Goal: Task Accomplishment & Management: Use online tool/utility

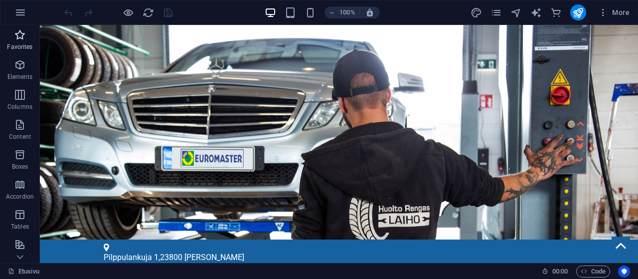
click at [17, 38] on icon "button" at bounding box center [20, 35] width 12 height 12
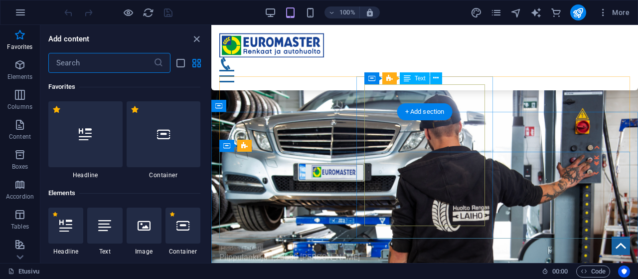
scroll to position [104, 0]
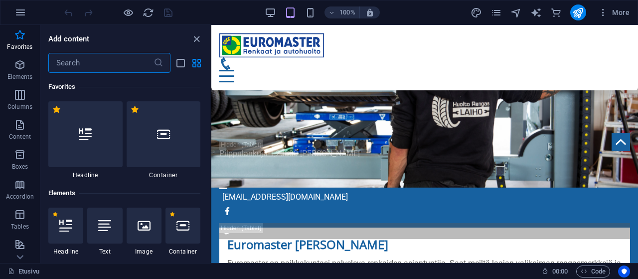
click at [84, 65] on input "text" at bounding box center [100, 63] width 105 height 20
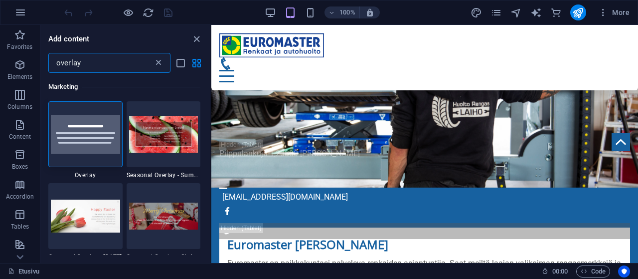
type input "overlay"
click at [159, 60] on icon at bounding box center [159, 63] width 10 height 10
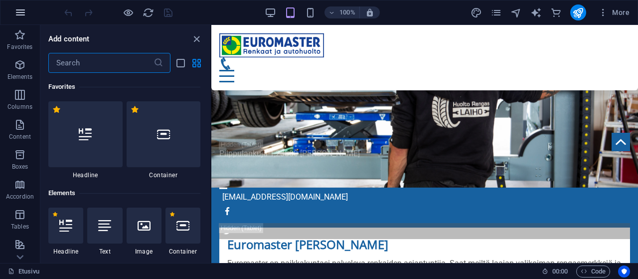
click at [14, 11] on icon "button" at bounding box center [20, 12] width 12 height 12
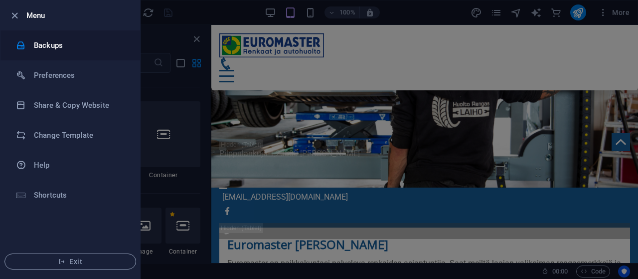
click at [46, 43] on h6 "Backups" at bounding box center [80, 45] width 92 height 12
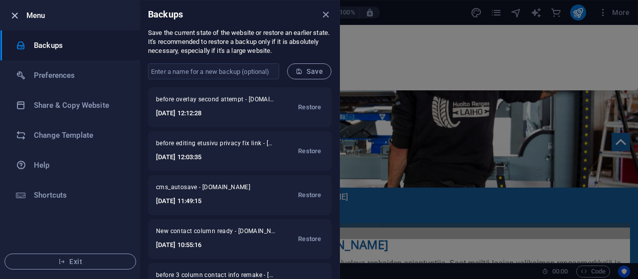
click at [13, 14] on icon "button" at bounding box center [14, 15] width 11 height 11
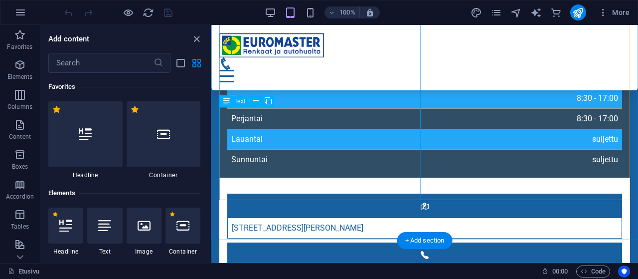
scroll to position [518, 0]
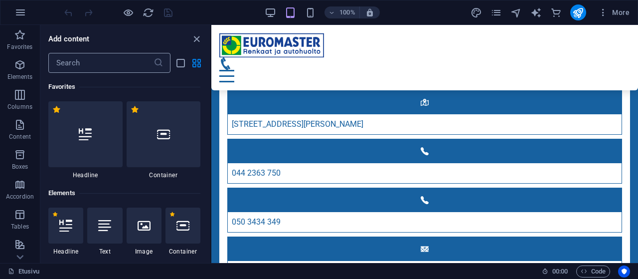
click at [74, 65] on input "text" at bounding box center [100, 63] width 105 height 20
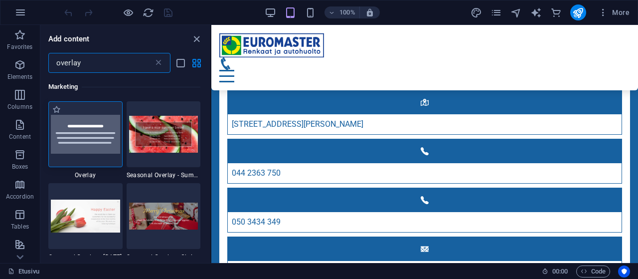
type input "overlay"
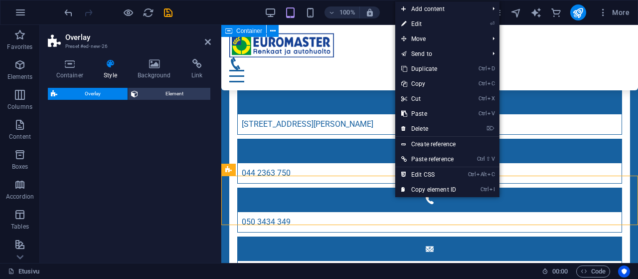
select select "rem"
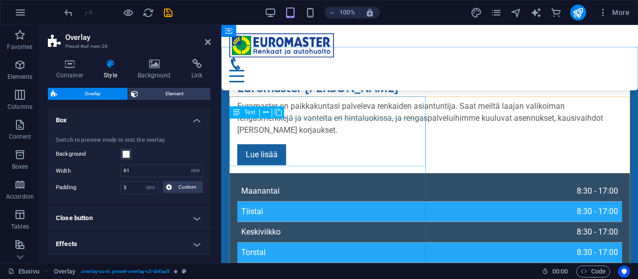
scroll to position [262, 0]
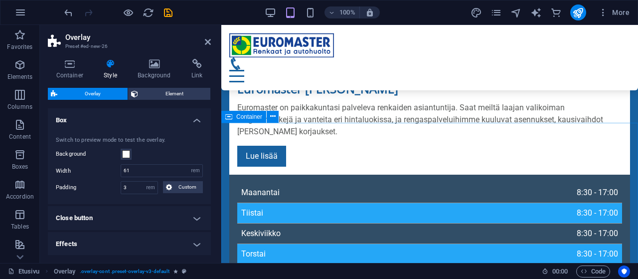
click at [241, 118] on span "Container" at bounding box center [249, 117] width 26 height 6
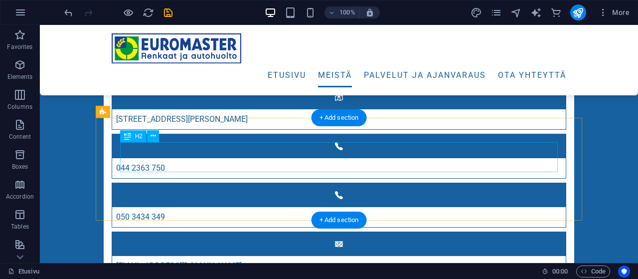
scroll to position [521, 0]
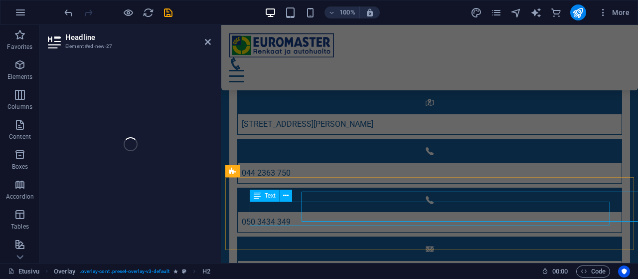
scroll to position [519, 0]
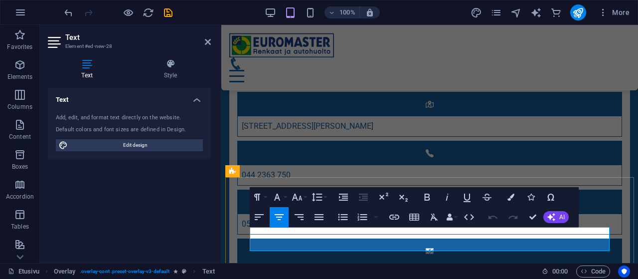
drag, startPoint x: 254, startPoint y: 235, endPoint x: 524, endPoint y: 244, distance: 269.9
click at [206, 43] on icon at bounding box center [208, 42] width 6 height 8
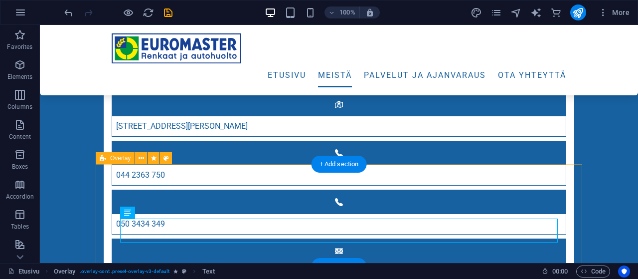
scroll to position [573, 0]
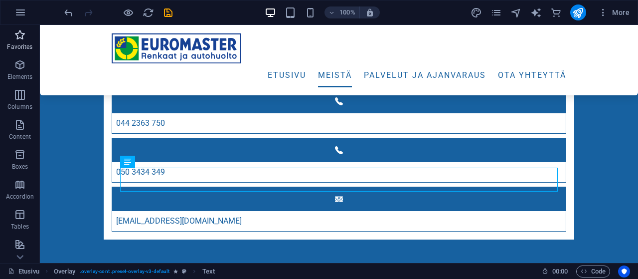
click at [23, 42] on span "Favorites" at bounding box center [20, 41] width 40 height 24
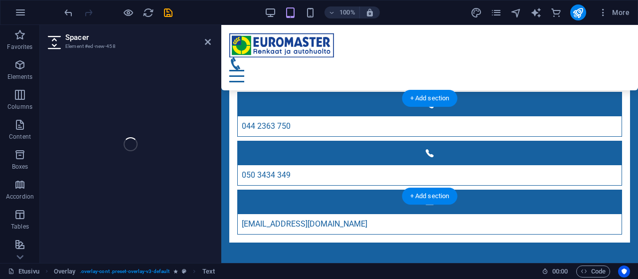
scroll to position [583, 0]
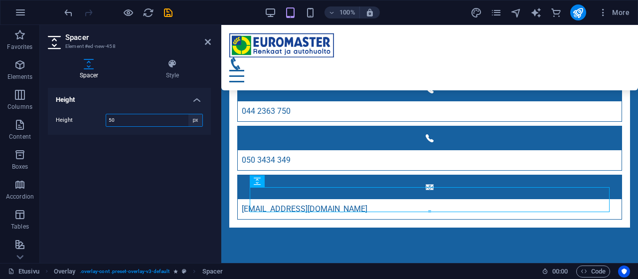
select select "rem"
click option "rem" at bounding box center [0, 0] width 0 height 0
drag, startPoint x: 135, startPoint y: 117, endPoint x: 82, endPoint y: 117, distance: 52.8
click at [106, 117] on input "3.125" at bounding box center [154, 120] width 96 height 12
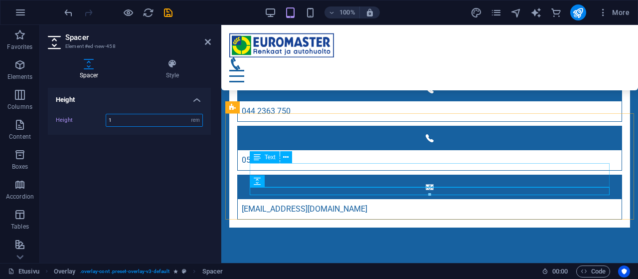
type input "1"
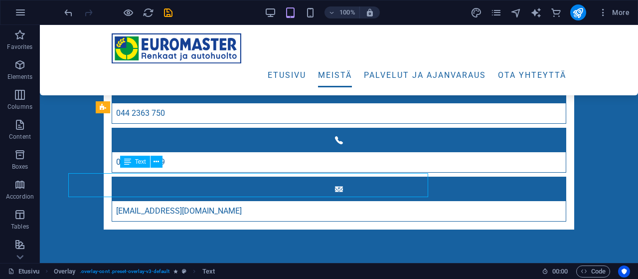
scroll to position [573, 0]
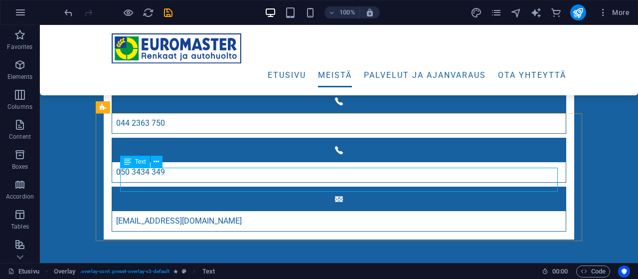
click at [140, 162] on span "Text" at bounding box center [140, 162] width 11 height 6
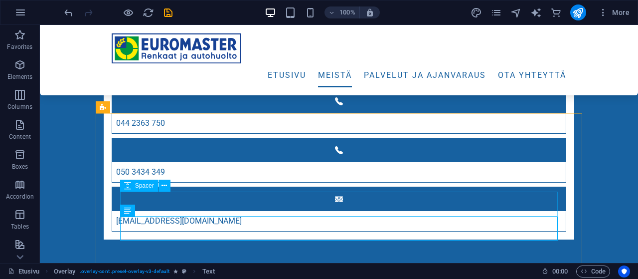
click at [146, 187] on span "Spacer" at bounding box center [144, 185] width 19 height 6
select select "rem"
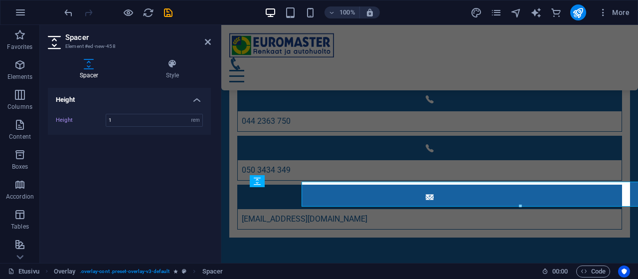
scroll to position [583, 0]
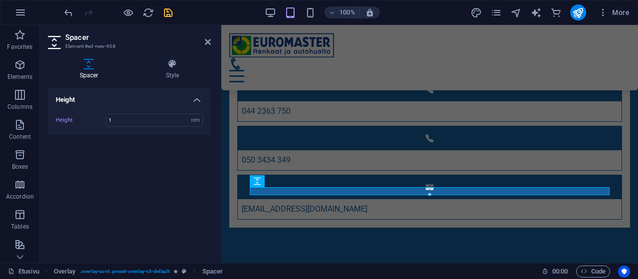
click at [168, 11] on icon "save" at bounding box center [168, 12] width 11 height 11
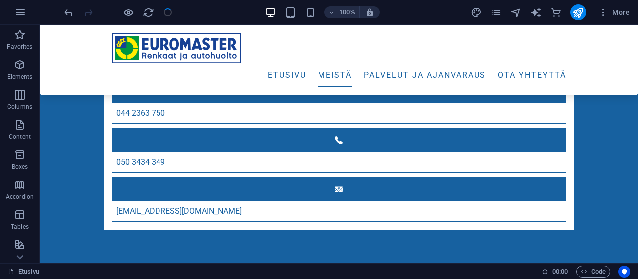
scroll to position [573, 0]
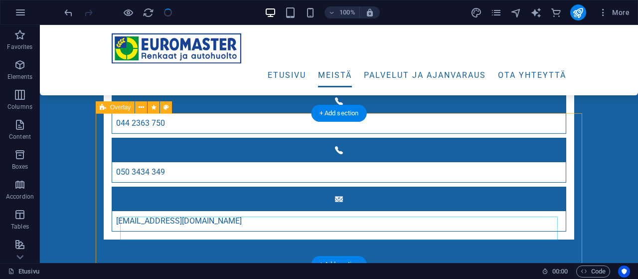
checkbox input "false"
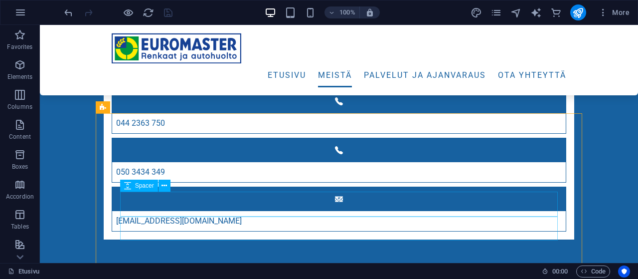
click at [144, 186] on span "Spacer" at bounding box center [144, 185] width 19 height 6
select select "rem"
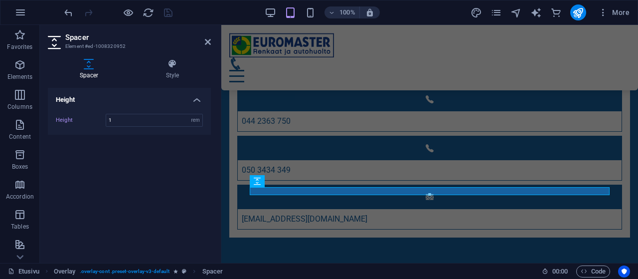
scroll to position [583, 0]
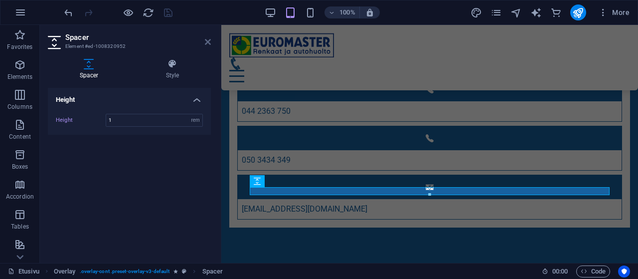
click at [208, 42] on icon at bounding box center [208, 42] width 6 height 8
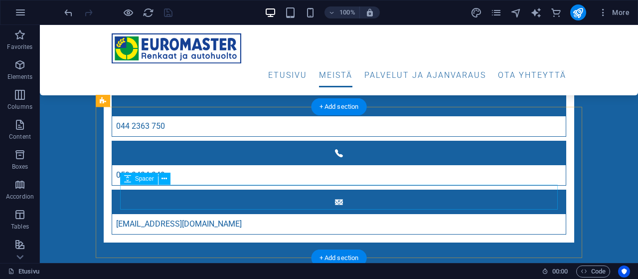
scroll to position [622, 0]
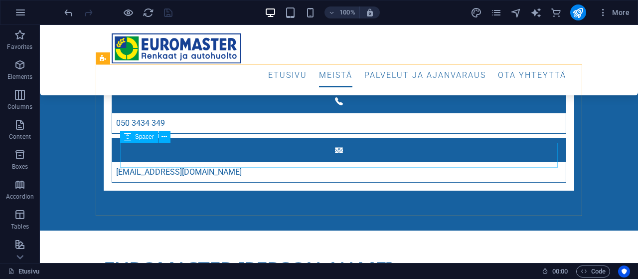
click at [148, 140] on span "Spacer" at bounding box center [144, 137] width 19 height 6
select select "rem"
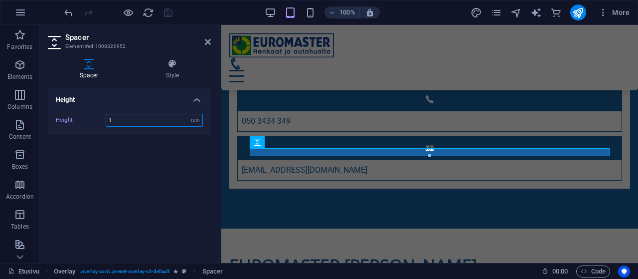
drag, startPoint x: 122, startPoint y: 121, endPoint x: 109, endPoint y: 120, distance: 13.5
click at [109, 120] on input "1" at bounding box center [154, 120] width 96 height 12
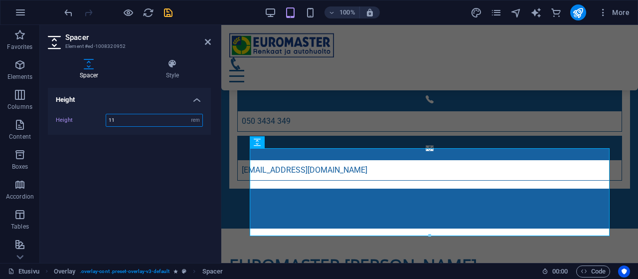
drag, startPoint x: 127, startPoint y: 120, endPoint x: 104, endPoint y: 120, distance: 22.9
click at [106, 115] on input "11" at bounding box center [154, 120] width 96 height 12
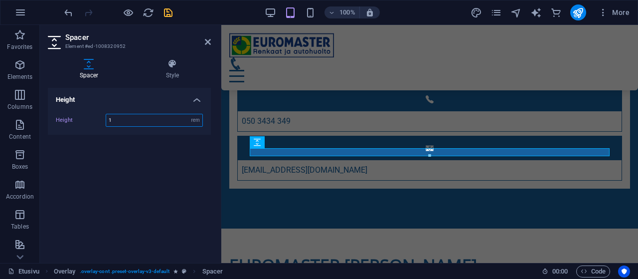
drag, startPoint x: 124, startPoint y: 118, endPoint x: 102, endPoint y: 116, distance: 22.0
click at [106, 116] on input "1" at bounding box center [154, 120] width 96 height 12
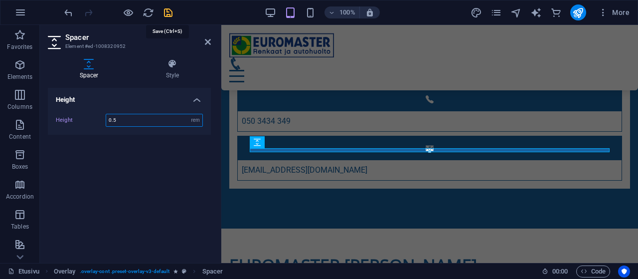
type input "0.5"
click at [168, 10] on icon "save" at bounding box center [168, 12] width 11 height 11
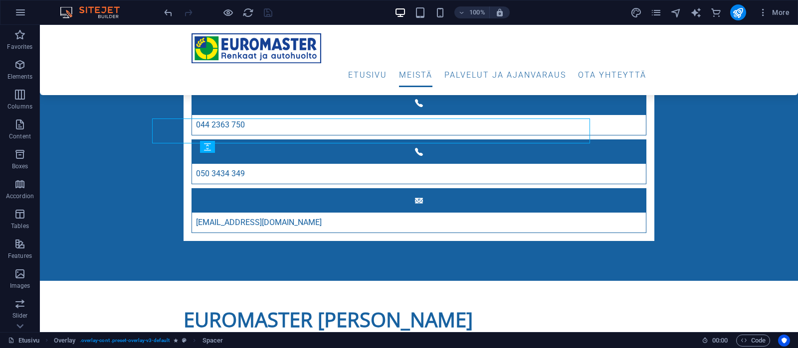
scroll to position [668, 0]
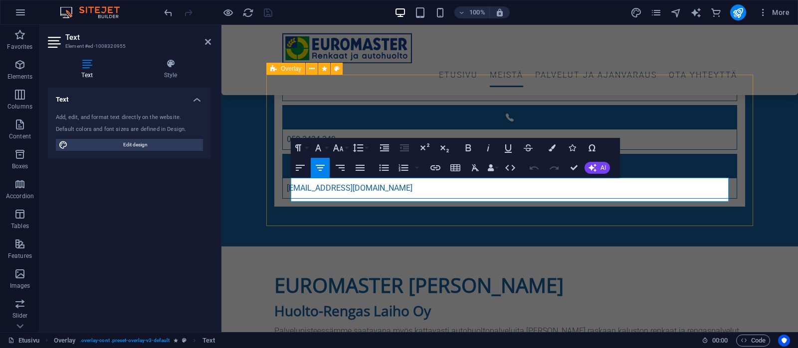
drag, startPoint x: 301, startPoint y: 184, endPoint x: 599, endPoint y: 194, distance: 298.3
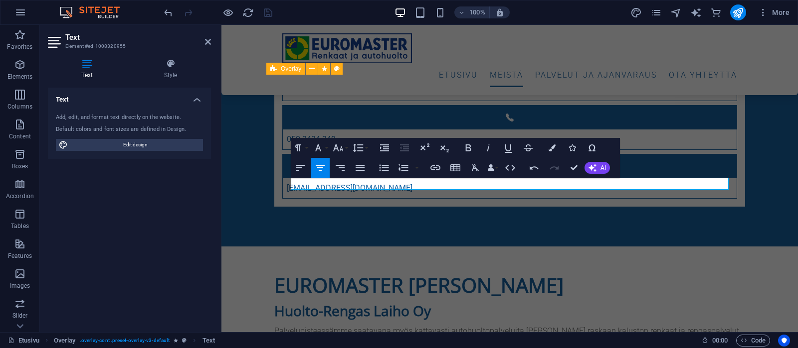
scroll to position [663, 6]
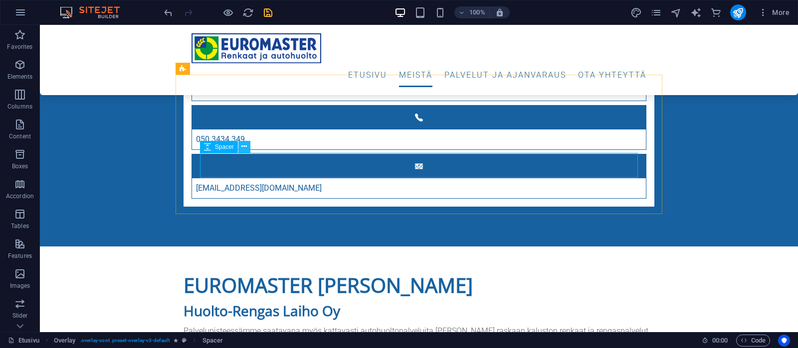
click at [242, 146] on icon at bounding box center [243, 147] width 5 height 10
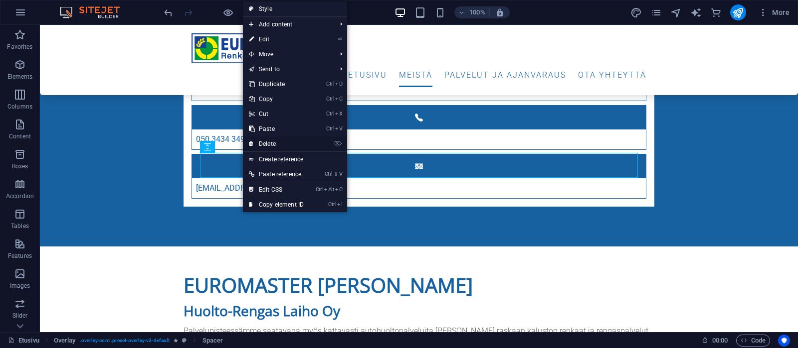
click at [271, 142] on link "⌦ Delete" at bounding box center [276, 144] width 67 height 15
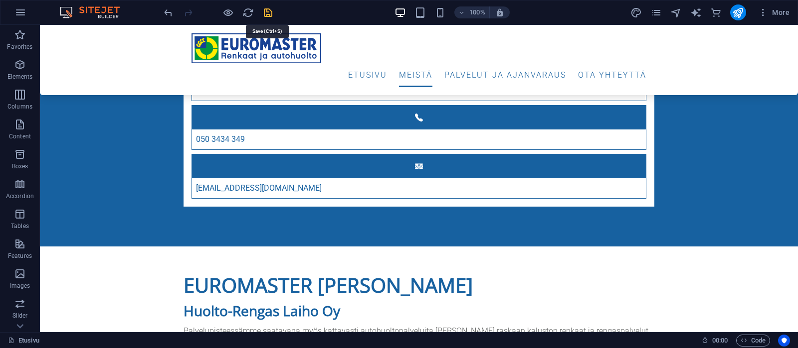
click at [270, 10] on icon "save" at bounding box center [267, 12] width 11 height 11
checkbox input "false"
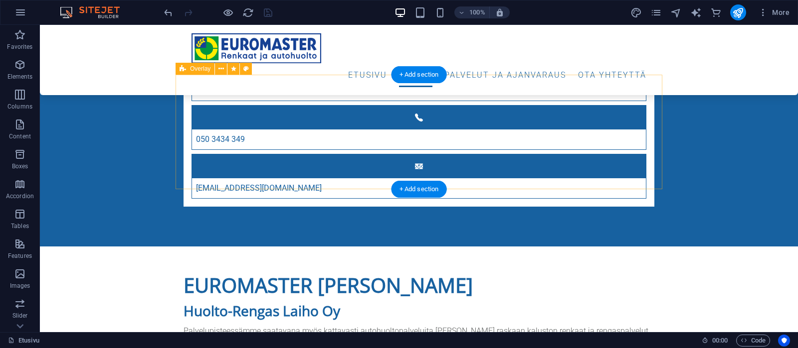
select select "rem"
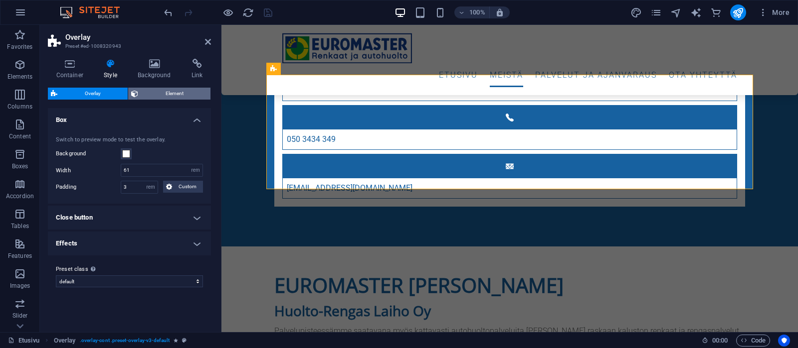
click at [180, 92] on span "Element" at bounding box center [174, 94] width 66 height 12
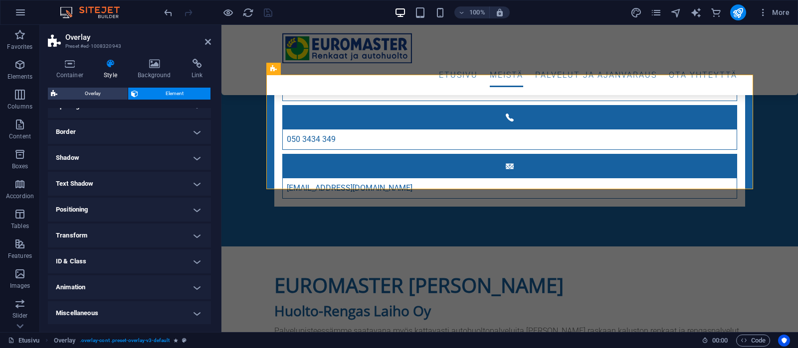
scroll to position [98, 0]
click at [141, 278] on h4 "Animation" at bounding box center [129, 287] width 163 height 24
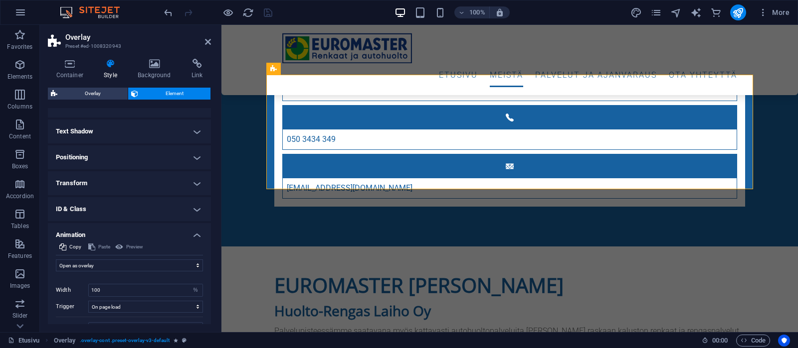
scroll to position [193, 0]
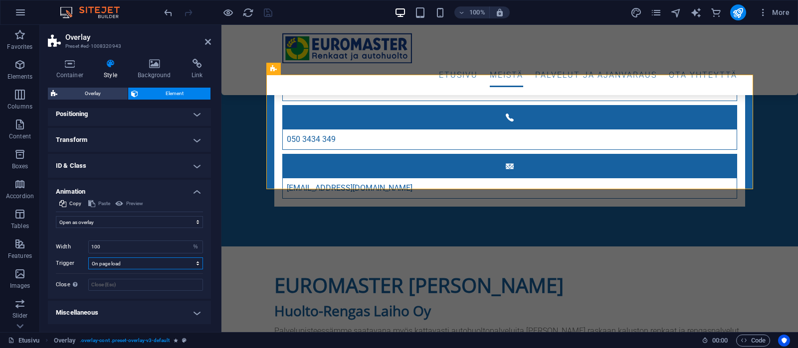
select select "scroll"
click option "Element scrolled into view" at bounding box center [0, 0] width 0 height 0
click at [268, 9] on icon "save" at bounding box center [267, 12] width 11 height 11
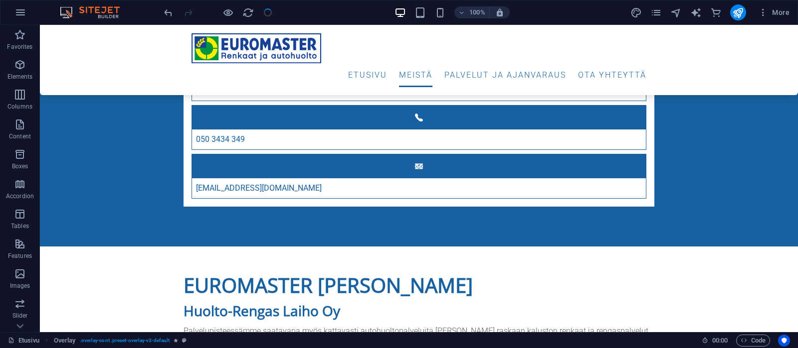
checkbox input "false"
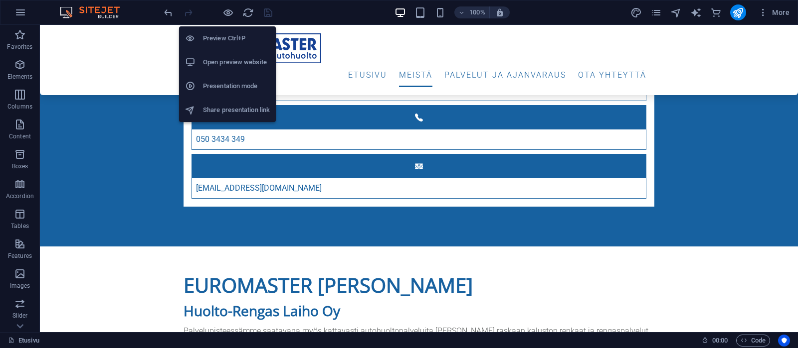
click at [224, 62] on h6 "Open preview website" at bounding box center [236, 62] width 67 height 12
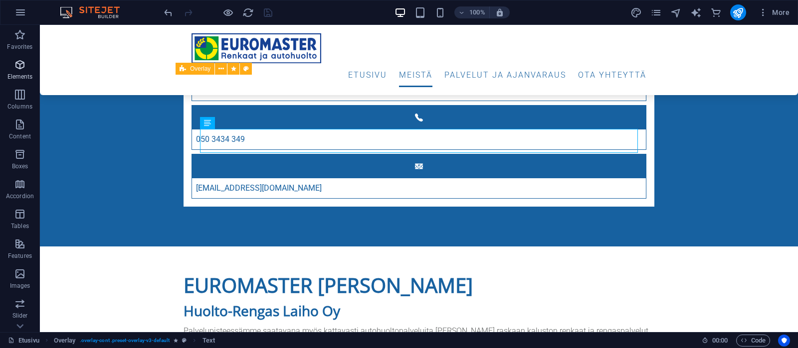
click at [19, 63] on icon "button" at bounding box center [20, 65] width 12 height 12
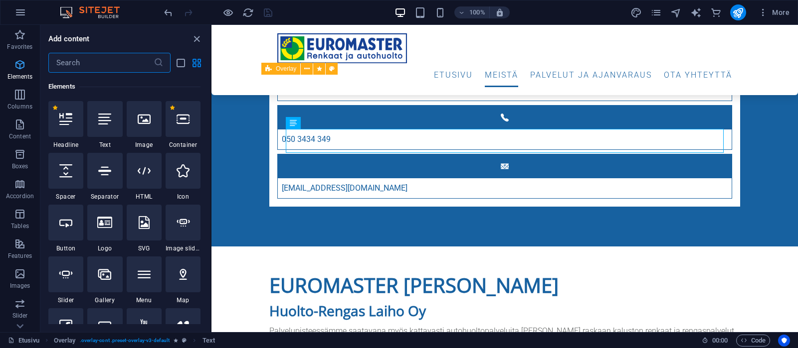
scroll to position [106, 0]
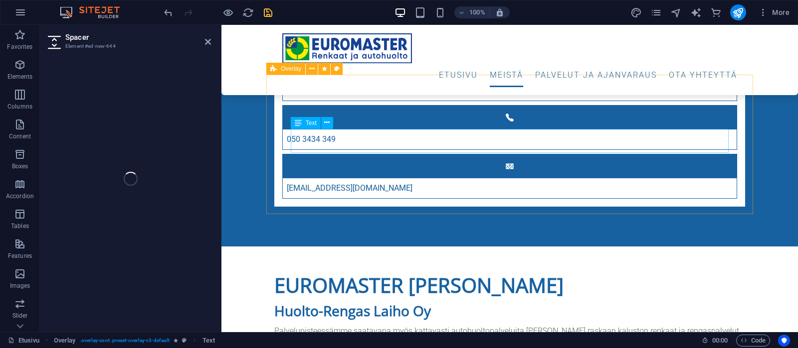
select select "px"
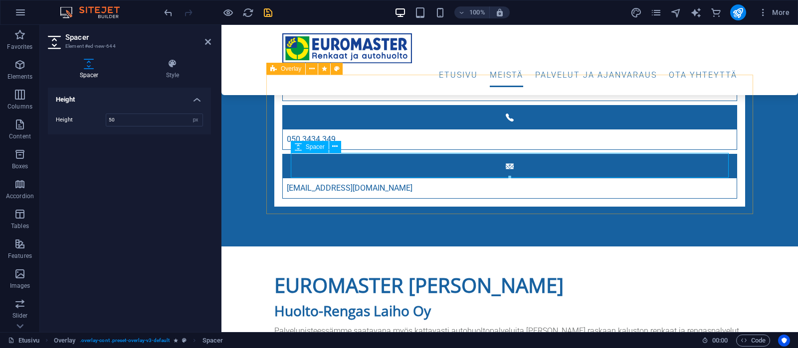
drag, startPoint x: 195, startPoint y: 119, endPoint x: 127, endPoint y: 118, distance: 67.8
click at [127, 118] on input "50" at bounding box center [154, 120] width 96 height 12
type input "5"
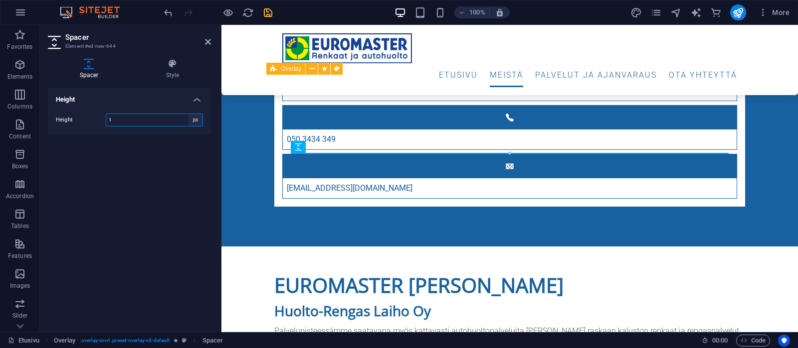
type input "1"
select select "rem"
click option "rem" at bounding box center [0, 0] width 0 height 0
drag, startPoint x: 139, startPoint y: 117, endPoint x: 96, endPoint y: 119, distance: 42.4
click at [106, 119] on input "0.0625" at bounding box center [154, 120] width 96 height 12
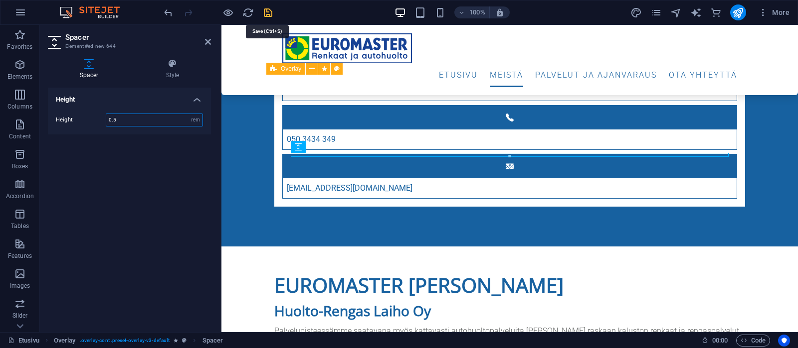
type input "0.5"
click at [266, 9] on icon "save" at bounding box center [267, 12] width 11 height 11
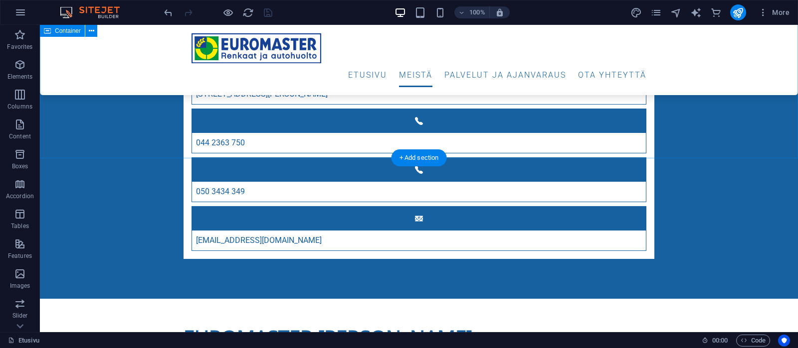
scroll to position [564, 0]
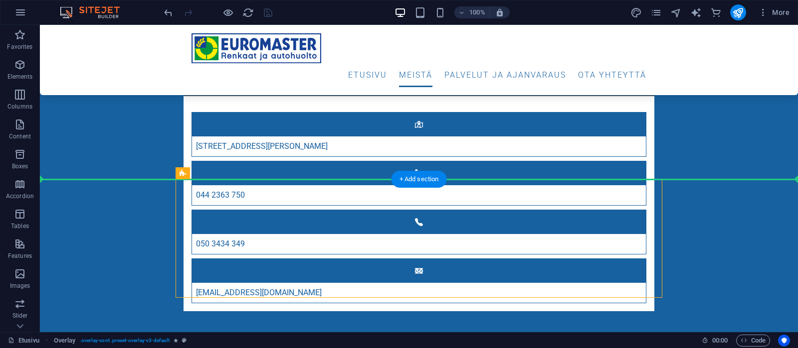
drag, startPoint x: 238, startPoint y: 198, endPoint x: 216, endPoint y: 150, distance: 53.8
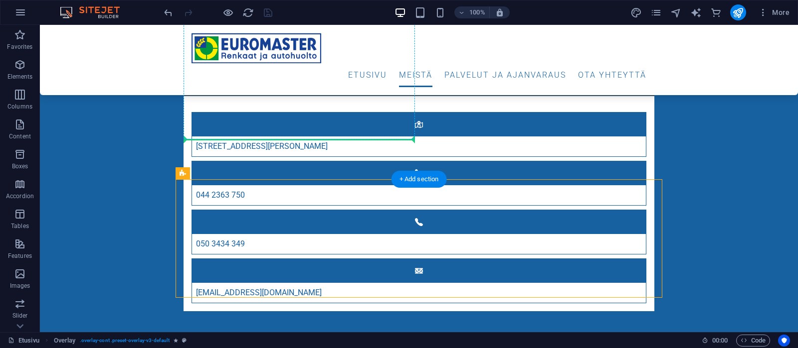
drag, startPoint x: 239, startPoint y: 199, endPoint x: 218, endPoint y: 137, distance: 65.3
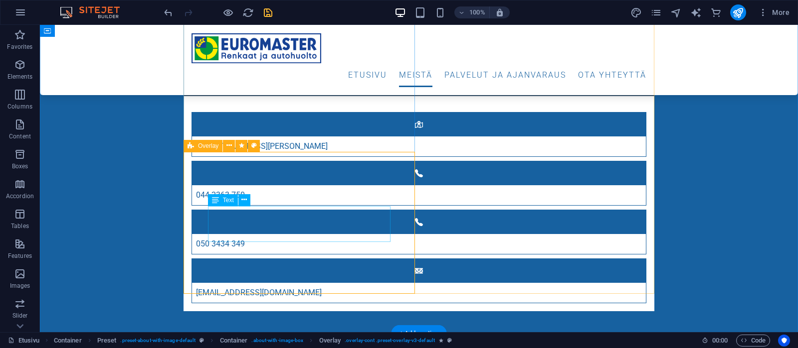
scroll to position [459, 0]
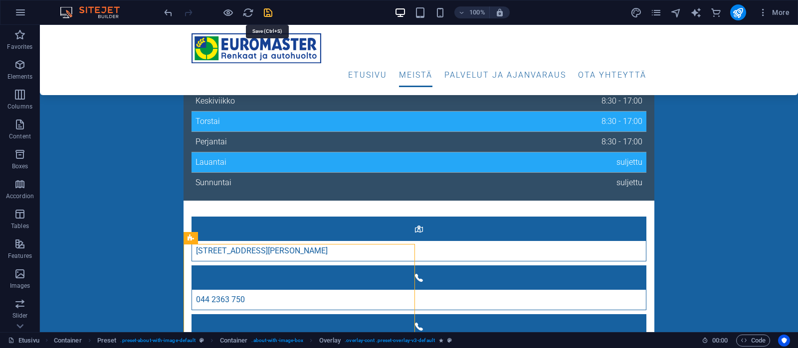
click at [267, 13] on icon "save" at bounding box center [267, 12] width 11 height 11
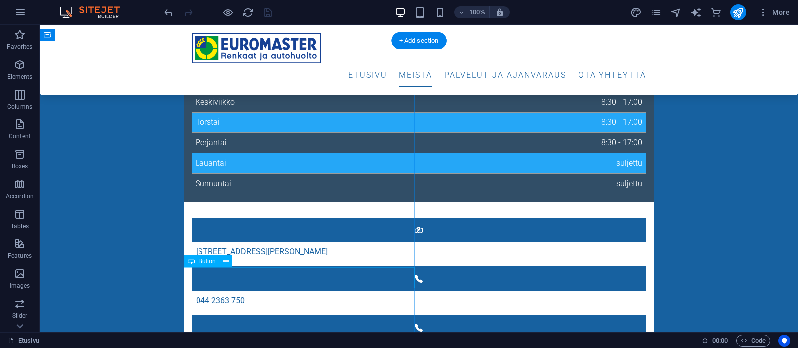
scroll to position [407, 0]
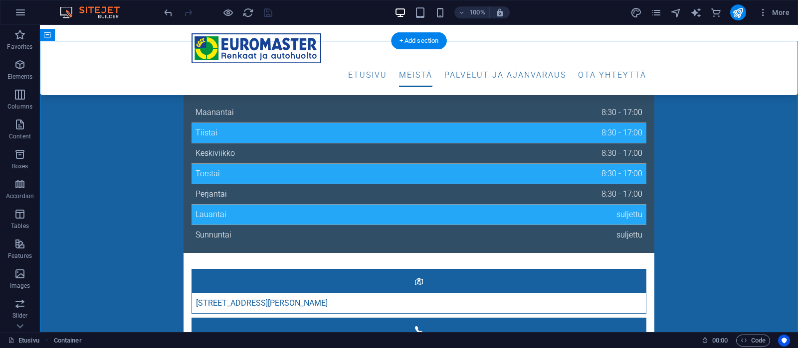
drag, startPoint x: 246, startPoint y: 317, endPoint x: 221, endPoint y: 255, distance: 66.4
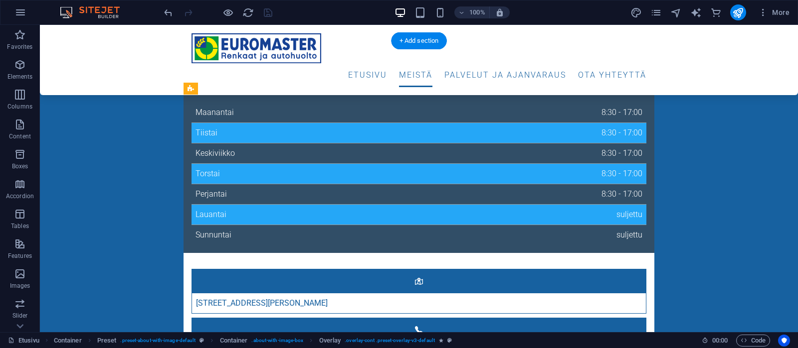
drag, startPoint x: 245, startPoint y: 316, endPoint x: 258, endPoint y: 128, distance: 187.9
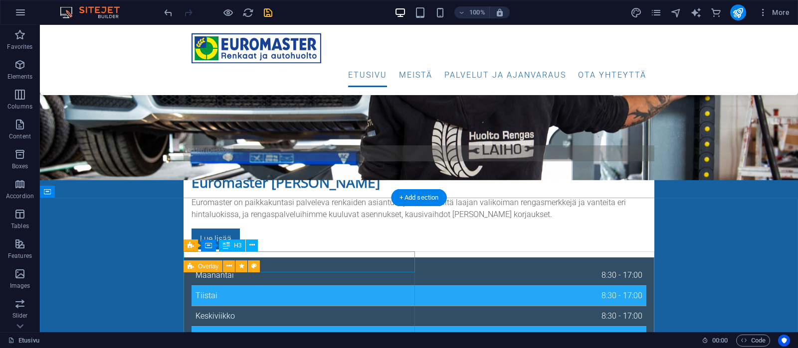
scroll to position [250, 0]
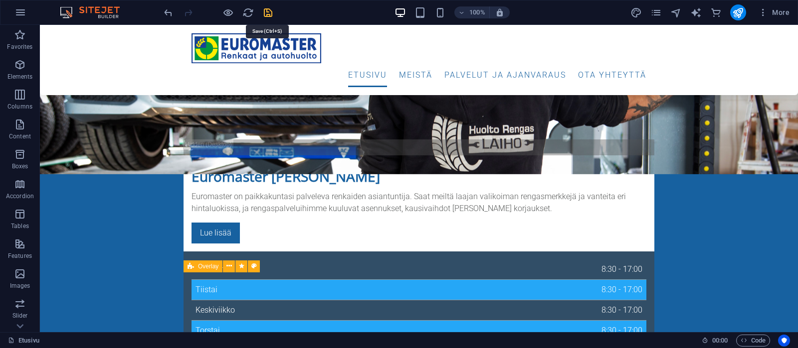
click at [268, 11] on icon "save" at bounding box center [267, 12] width 11 height 11
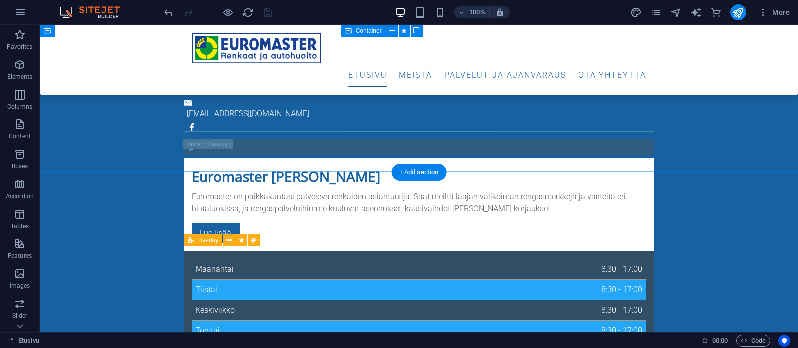
scroll to position [302, 0]
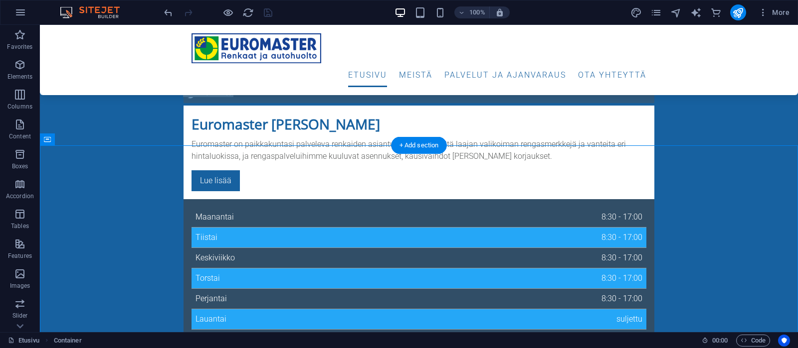
drag, startPoint x: 249, startPoint y: 241, endPoint x: 266, endPoint y: 197, distance: 46.9
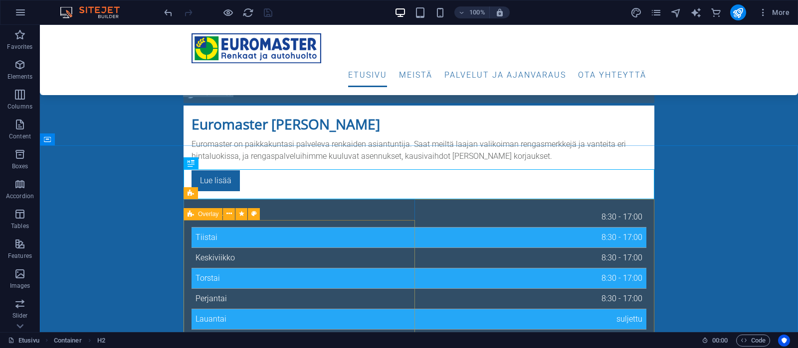
click at [204, 212] on span "Overlay" at bounding box center [208, 214] width 20 height 6
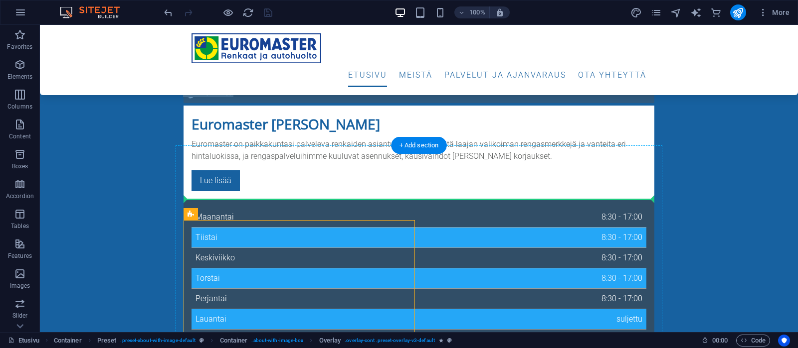
drag, startPoint x: 245, startPoint y: 239, endPoint x: 244, endPoint y: 192, distance: 46.9
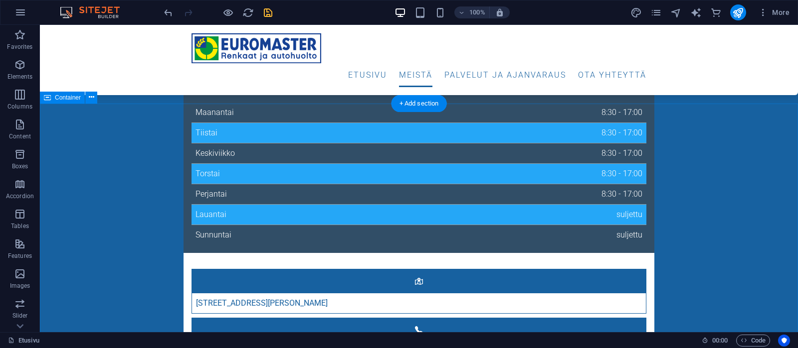
scroll to position [250, 0]
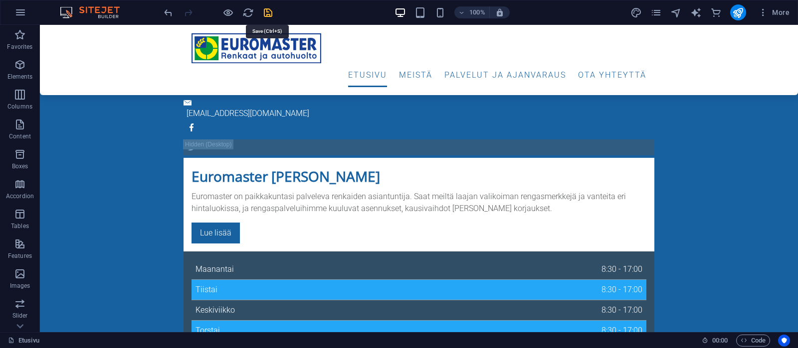
click at [268, 8] on icon "save" at bounding box center [267, 12] width 11 height 11
checkbox input "false"
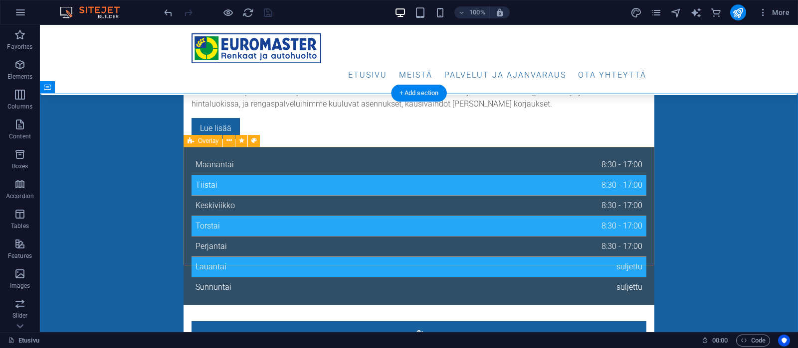
scroll to position [407, 0]
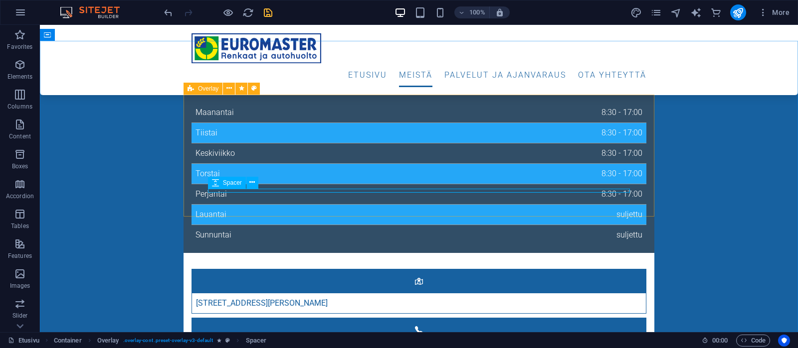
click at [232, 185] on span "Spacer" at bounding box center [232, 183] width 19 height 6
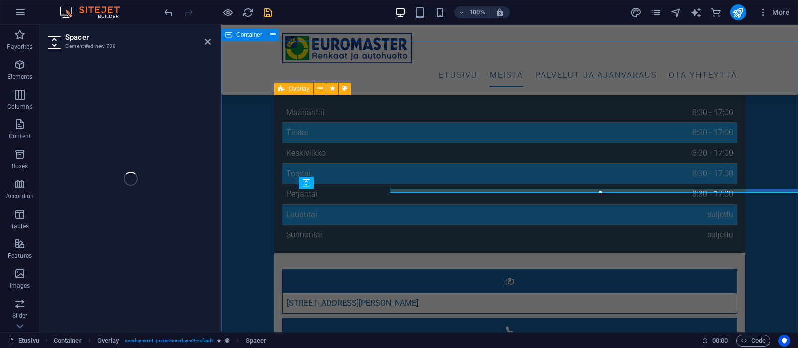
select select "rem"
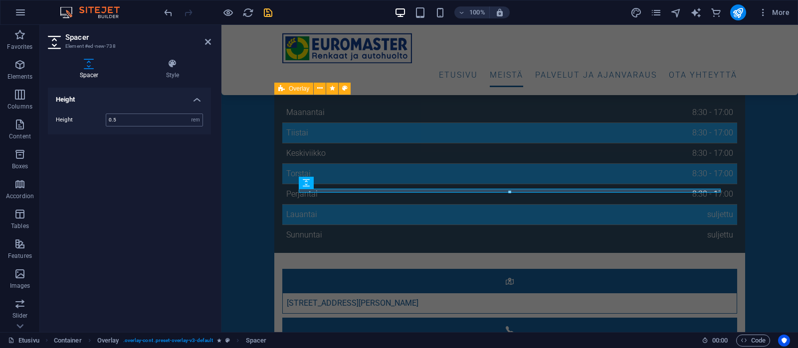
click at [130, 119] on input "0.5" at bounding box center [154, 120] width 96 height 12
drag, startPoint x: 130, startPoint y: 119, endPoint x: 105, endPoint y: 117, distance: 25.5
click at [106, 117] on input "0.5" at bounding box center [154, 120] width 96 height 12
type input "1"
type input "2"
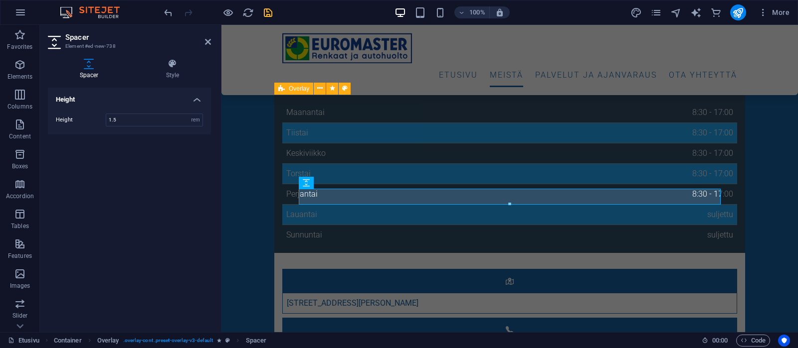
type input "1.5"
click at [208, 41] on icon at bounding box center [208, 42] width 6 height 8
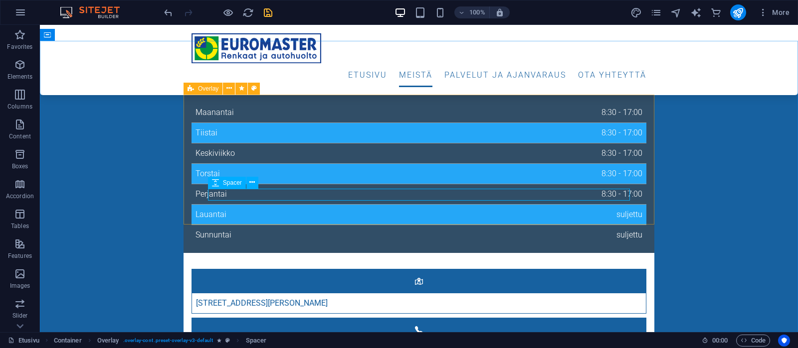
click at [233, 183] on span "Spacer" at bounding box center [232, 183] width 19 height 6
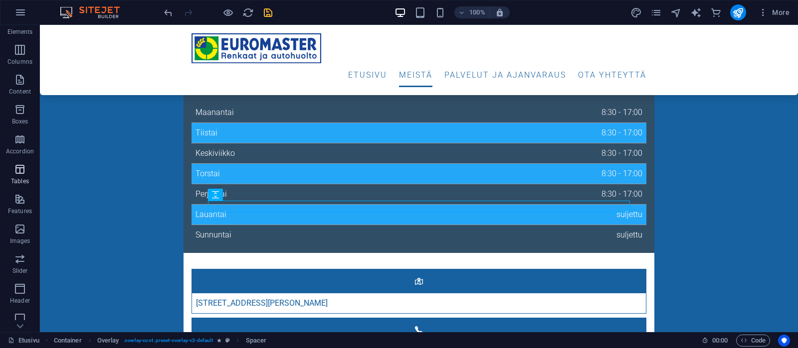
scroll to position [95, 0]
click at [17, 186] on span "Images" at bounding box center [20, 185] width 40 height 24
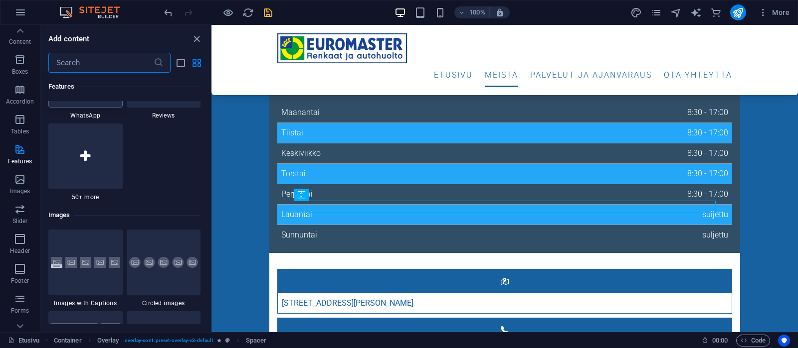
scroll to position [4960, 0]
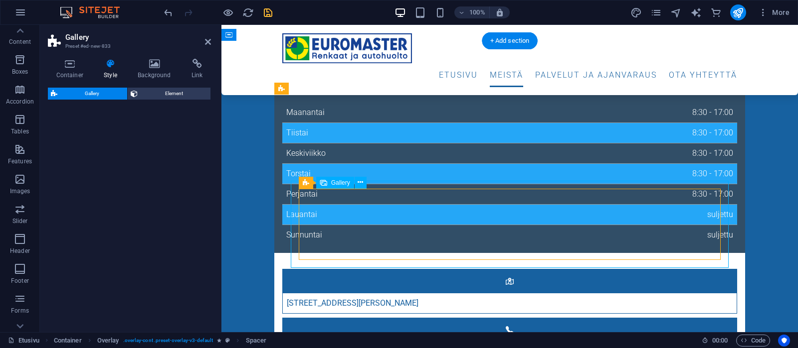
scroll to position [95, 0]
select select "rem"
select select "preset-gallery-v3-captions"
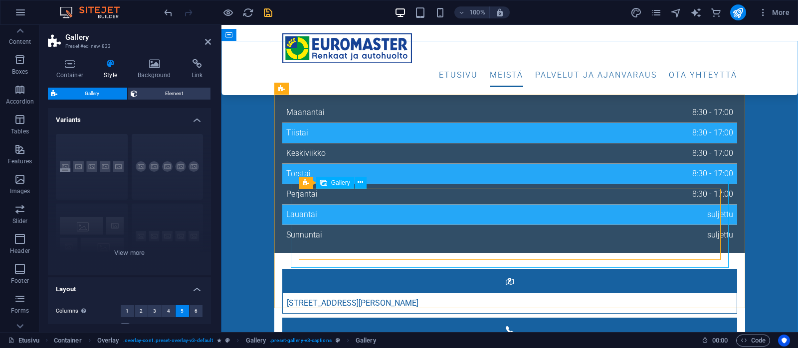
click at [339, 184] on span "Gallery" at bounding box center [340, 183] width 19 height 6
select select "4"
select select "px"
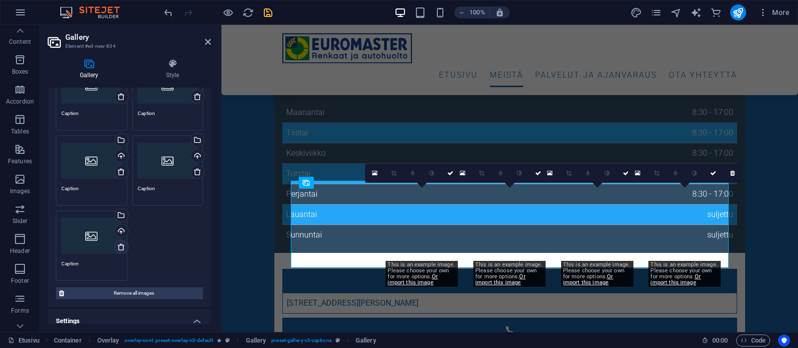
click at [120, 246] on icon at bounding box center [121, 247] width 8 height 8
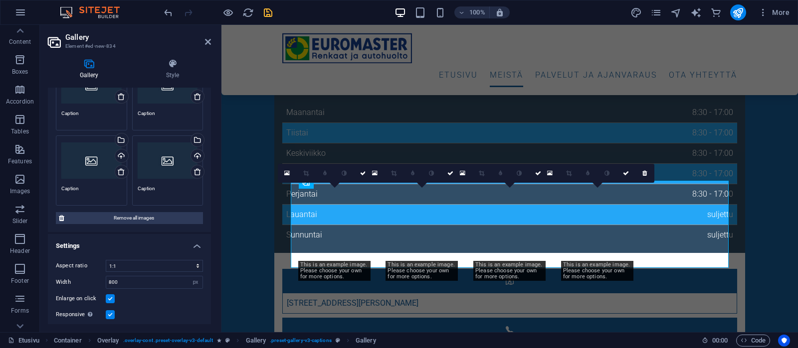
scroll to position [19, 0]
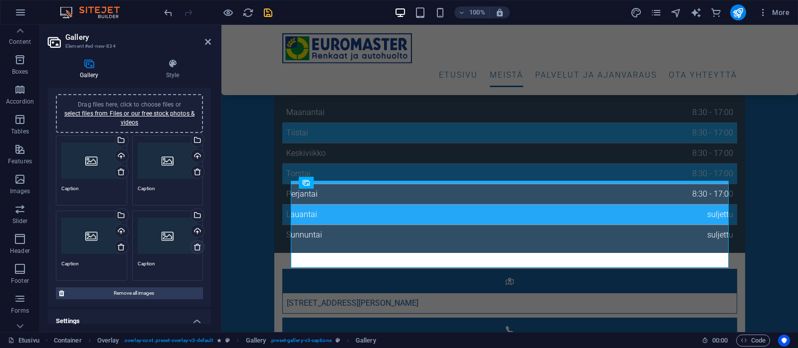
click at [198, 246] on icon at bounding box center [197, 247] width 8 height 8
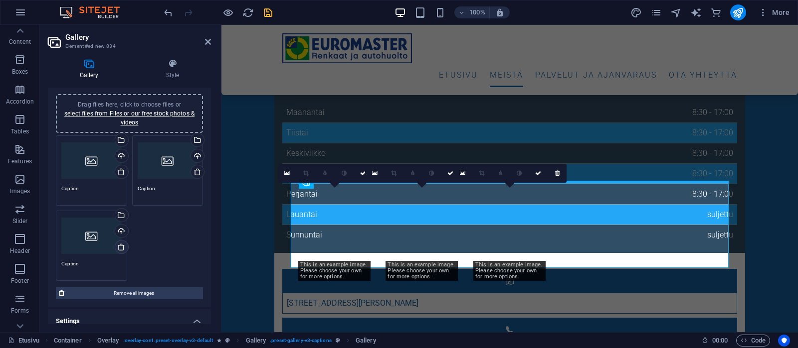
click at [121, 247] on icon at bounding box center [121, 247] width 8 height 8
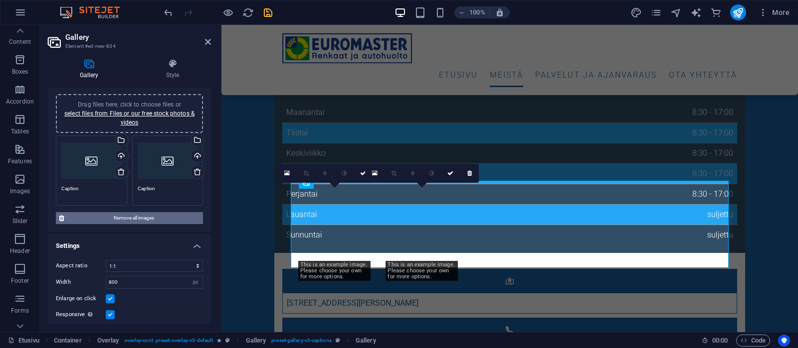
scroll to position [0, 0]
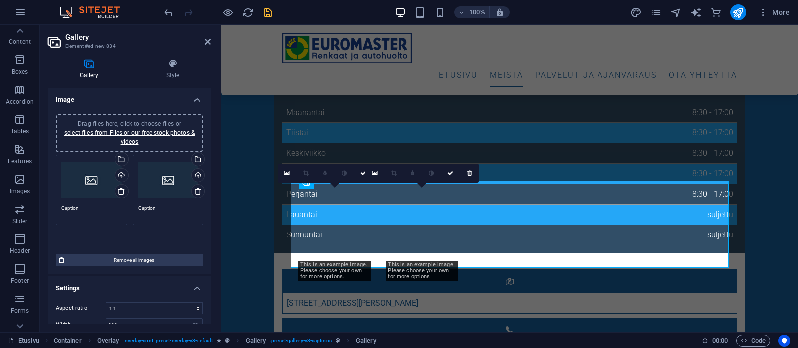
click at [196, 191] on div "Drag files here, click to choose files or select files from Files or our free s…" at bounding box center [129, 202] width 152 height 98
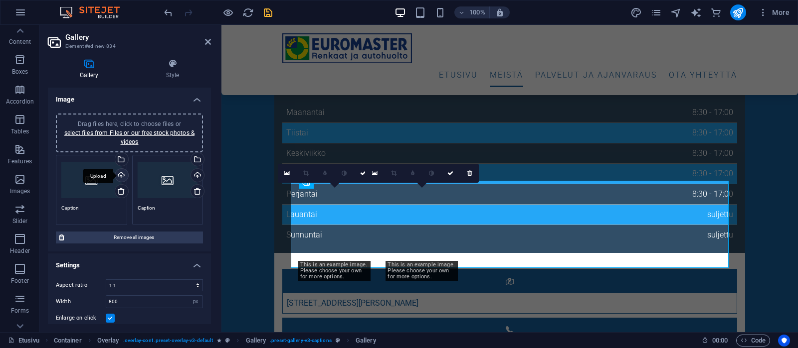
click at [116, 174] on div "Upload" at bounding box center [120, 176] width 15 height 15
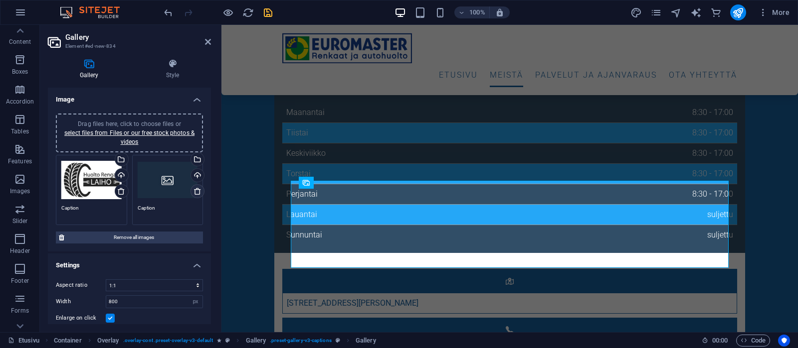
click at [196, 190] on icon at bounding box center [197, 191] width 8 height 8
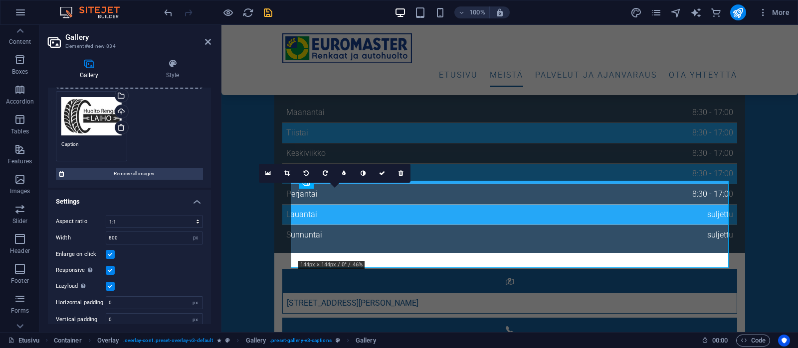
scroll to position [72, 0]
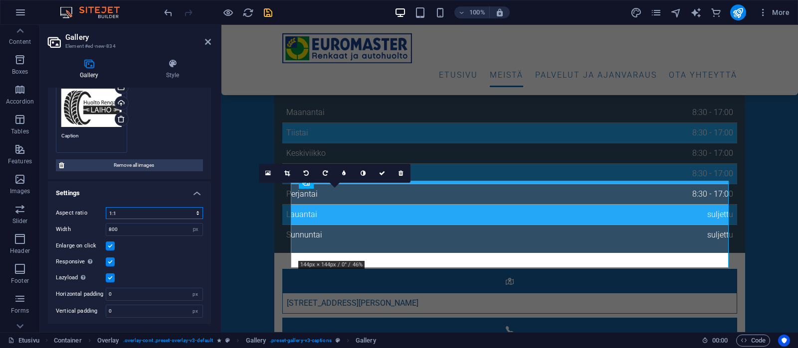
select select "1"
click option "16:9" at bounding box center [0, 0] width 0 height 0
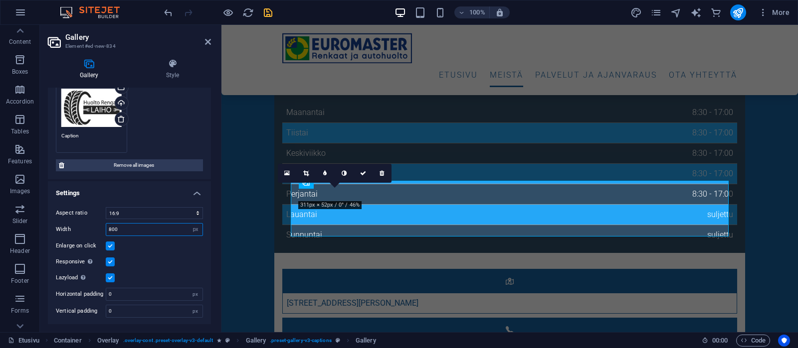
click at [138, 227] on input "800" at bounding box center [154, 230] width 96 height 12
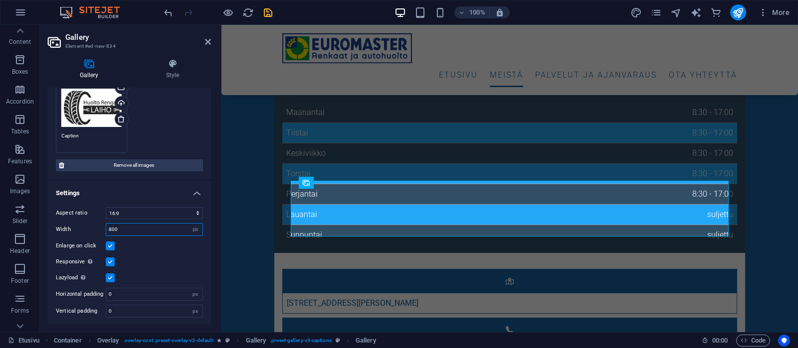
drag, startPoint x: 142, startPoint y: 227, endPoint x: 99, endPoint y: 224, distance: 42.9
click at [106, 224] on input "800" at bounding box center [154, 230] width 96 height 12
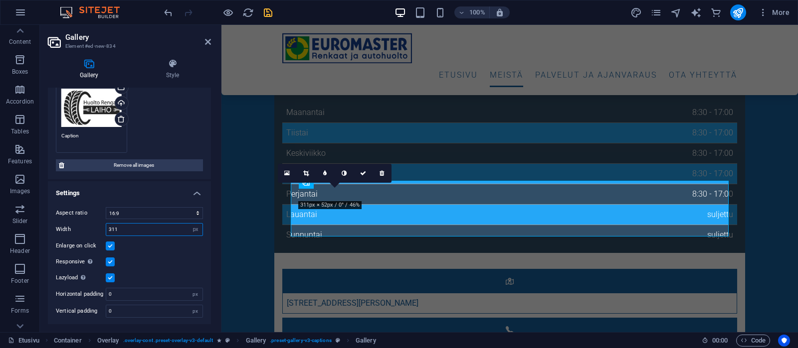
type input "311"
click at [110, 246] on label at bounding box center [110, 246] width 9 height 9
click at [0, 0] on input "Enlarge on click" at bounding box center [0, 0] width 0 height 0
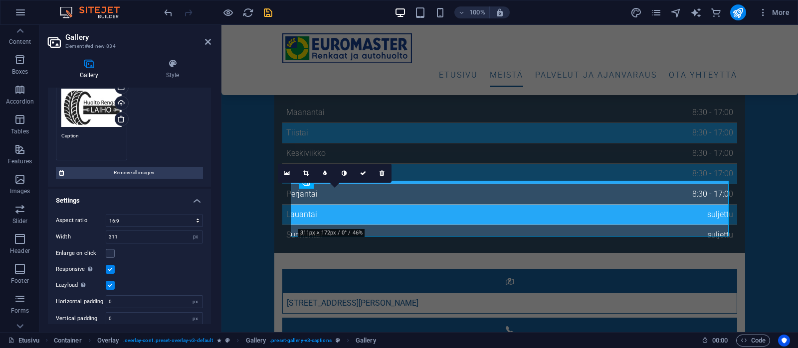
scroll to position [80, 0]
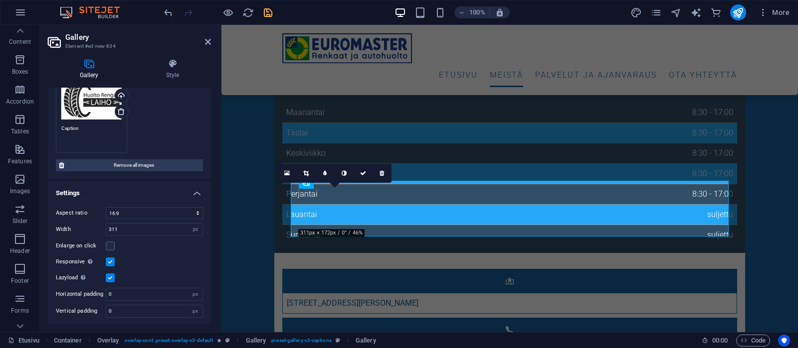
click at [82, 133] on textarea "Caption" at bounding box center [91, 136] width 60 height 22
type textarea "C"
click at [173, 70] on h4 "Style" at bounding box center [172, 69] width 77 height 21
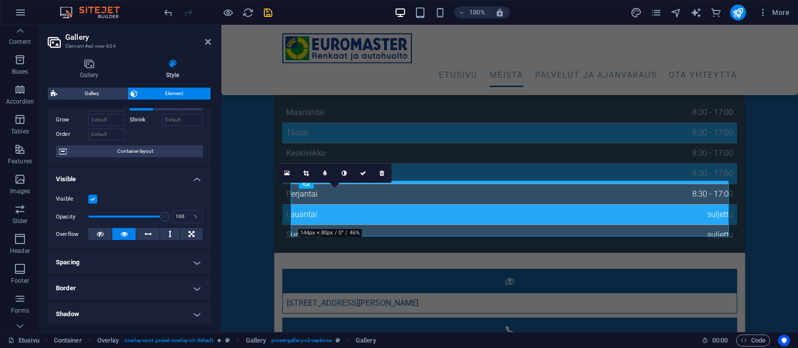
scroll to position [0, 0]
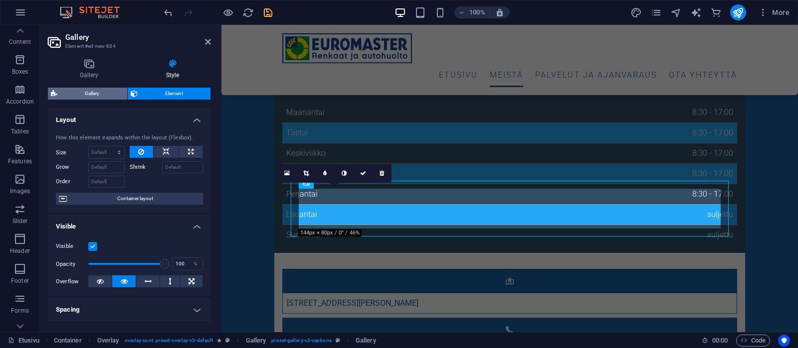
click at [94, 94] on span "Gallery" at bounding box center [92, 94] width 64 height 12
select select "rem"
select select "preset-gallery-v3-captions"
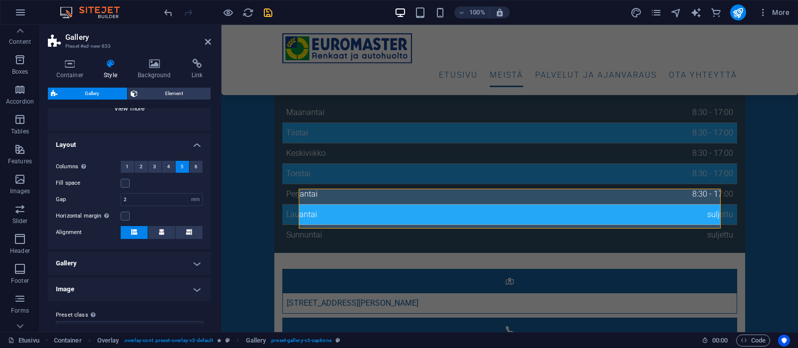
scroll to position [161, 0]
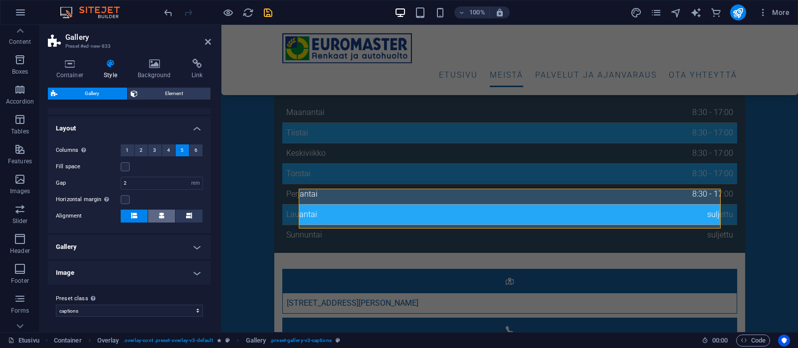
click at [160, 213] on icon at bounding box center [162, 216] width 6 height 6
click at [208, 43] on icon at bounding box center [208, 42] width 6 height 8
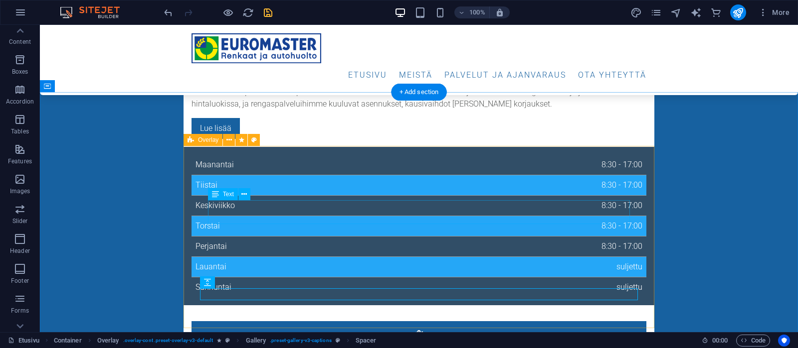
scroll to position [407, 0]
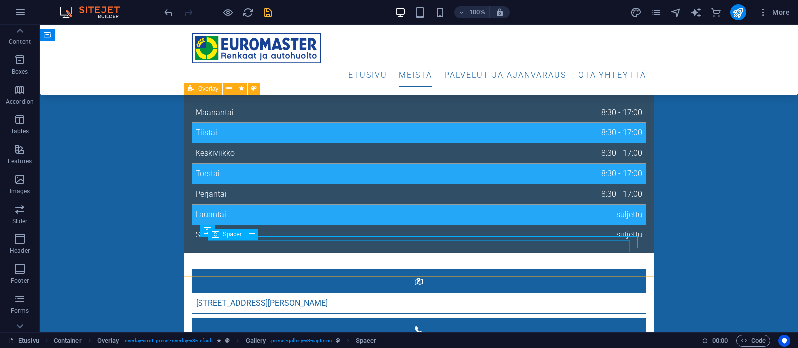
click at [231, 234] on span "Spacer" at bounding box center [232, 235] width 19 height 6
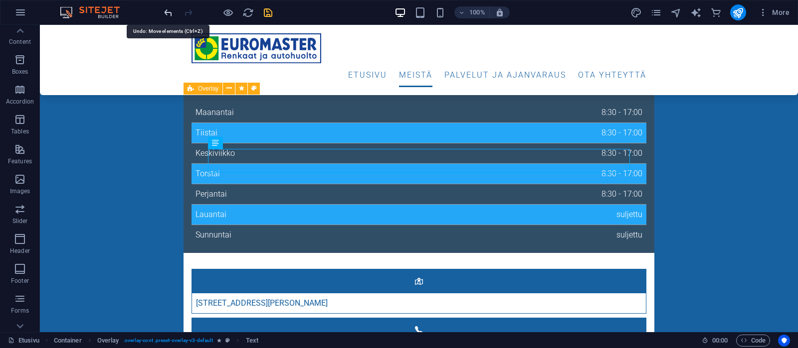
click at [167, 11] on icon "undo" at bounding box center [168, 12] width 11 height 11
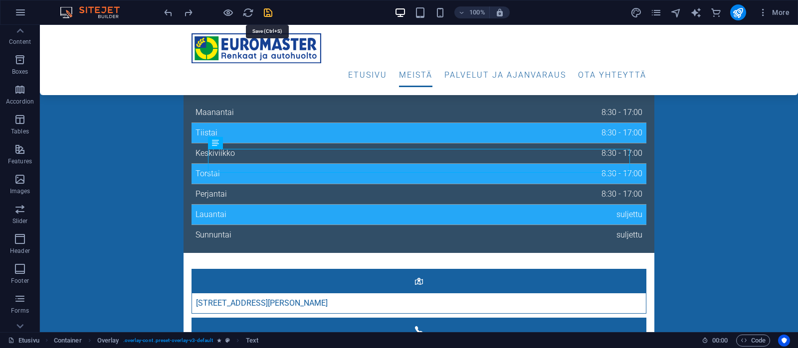
click at [270, 14] on icon "save" at bounding box center [267, 12] width 11 height 11
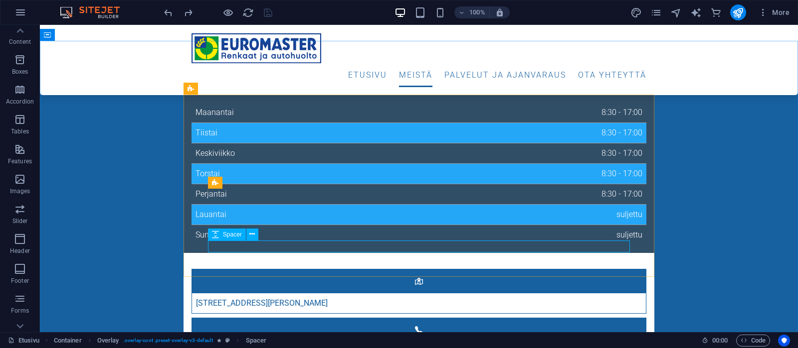
click at [229, 233] on span "Spacer" at bounding box center [232, 235] width 19 height 6
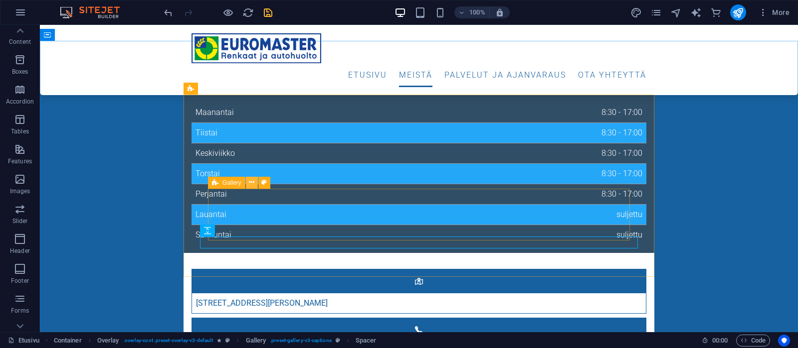
click at [248, 183] on button at bounding box center [252, 183] width 12 height 12
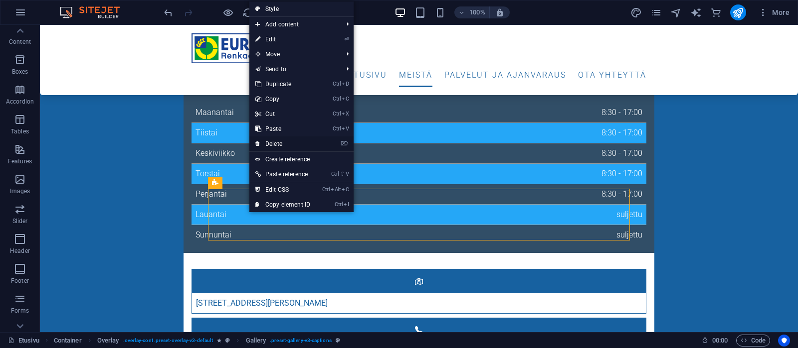
click at [280, 144] on link "⌦ Delete" at bounding box center [282, 144] width 67 height 15
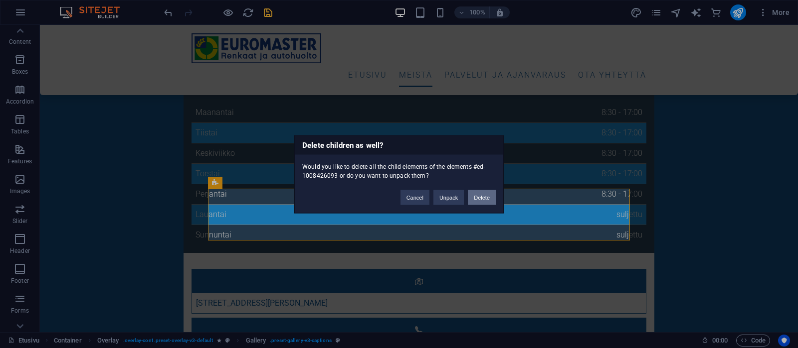
click at [486, 198] on button "Delete" at bounding box center [482, 197] width 28 height 15
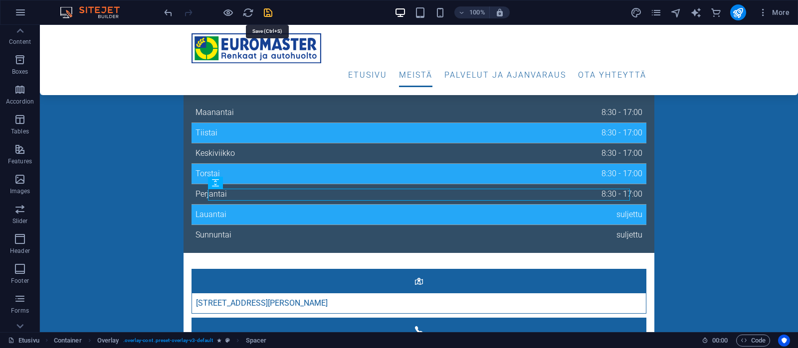
click at [266, 11] on icon "save" at bounding box center [267, 12] width 11 height 11
checkbox input "false"
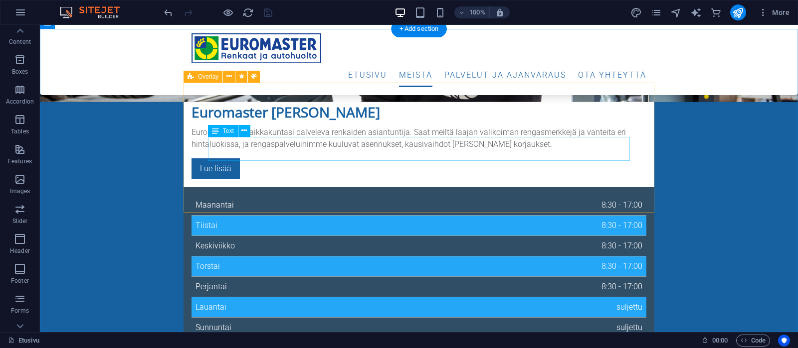
scroll to position [419, 0]
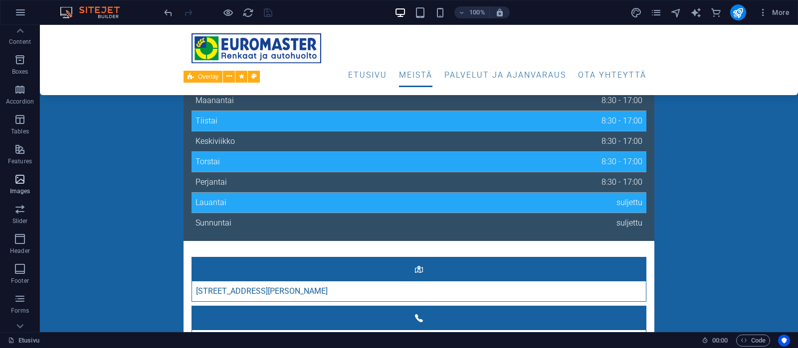
click at [21, 185] on icon "button" at bounding box center [20, 179] width 12 height 12
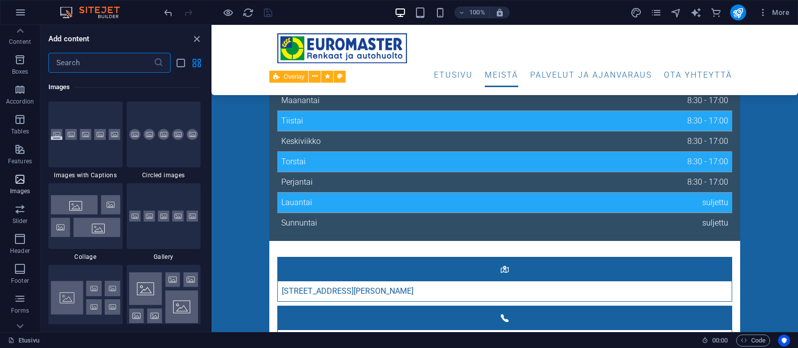
scroll to position [5055, 0]
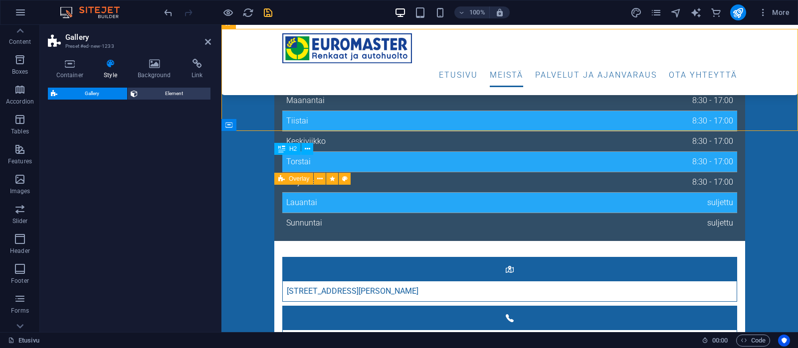
select select "rem"
select select "preset-gallery-v3-captions"
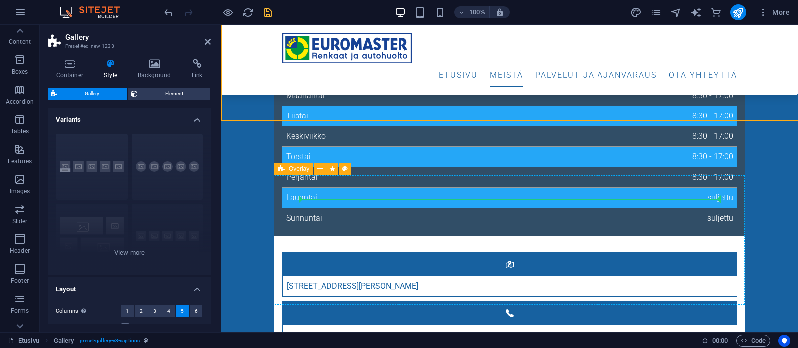
scroll to position [429, 0]
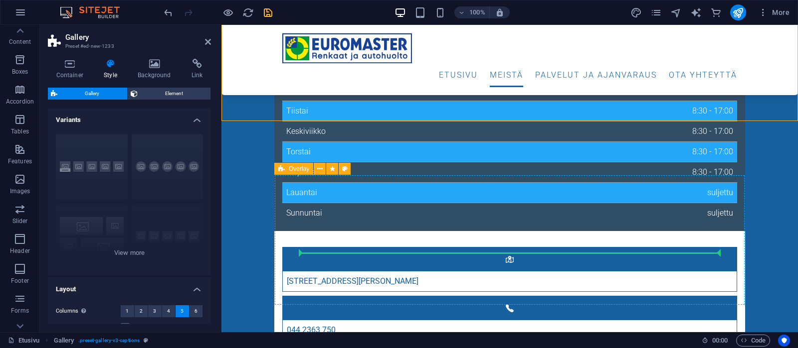
drag, startPoint x: 458, startPoint y: 101, endPoint x: 508, endPoint y: 250, distance: 157.5
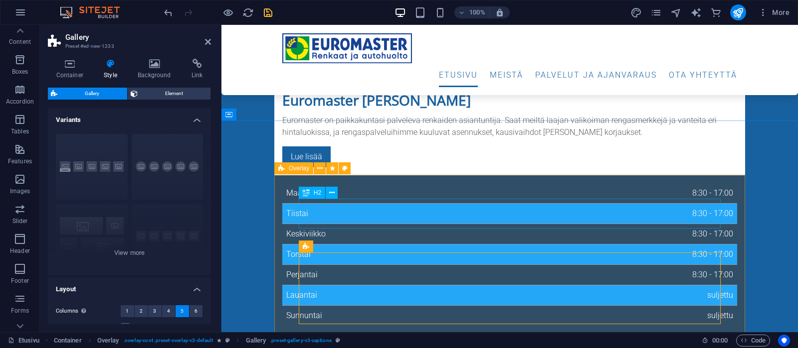
scroll to position [431, 0]
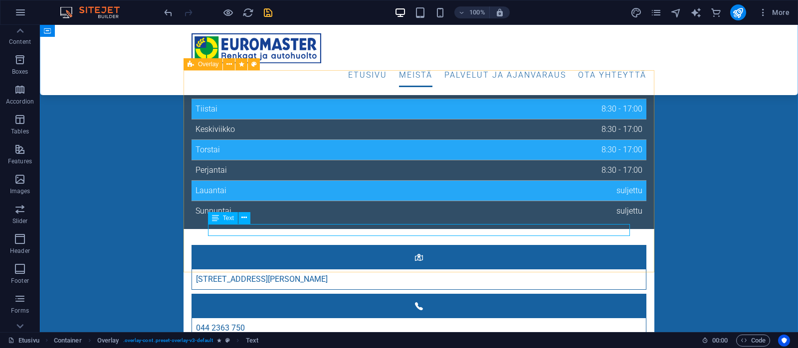
click at [224, 216] on span "Text" at bounding box center [228, 218] width 11 height 6
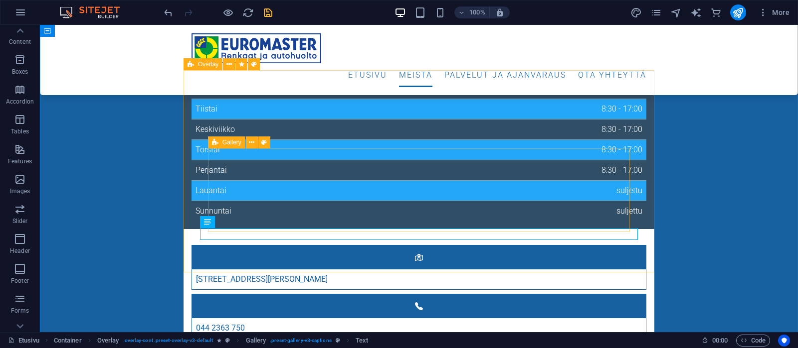
click at [233, 143] on span "Gallery" at bounding box center [231, 143] width 19 height 6
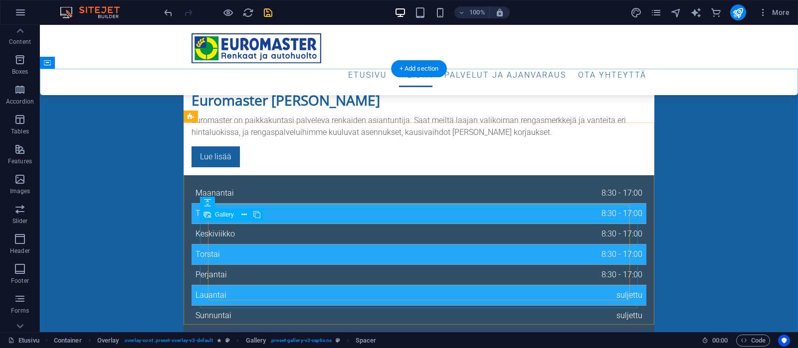
scroll to position [378, 0]
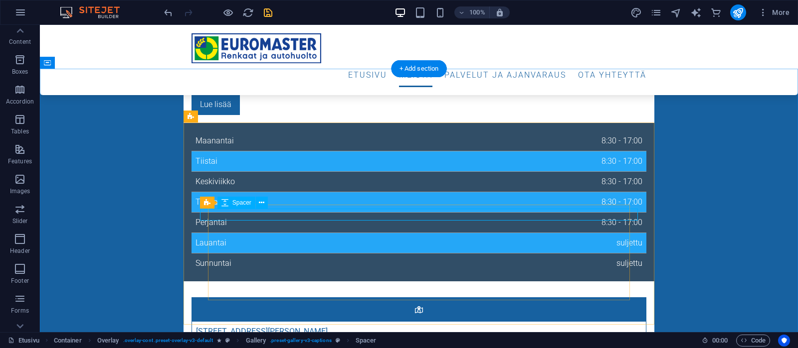
click at [261, 204] on icon at bounding box center [261, 203] width 5 height 10
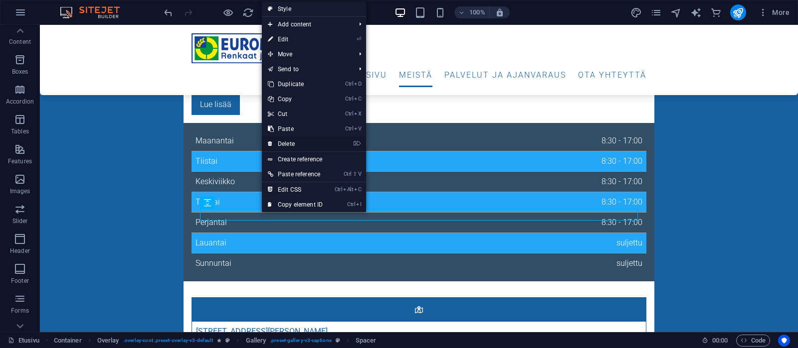
click at [289, 142] on link "⌦ Delete" at bounding box center [295, 144] width 67 height 15
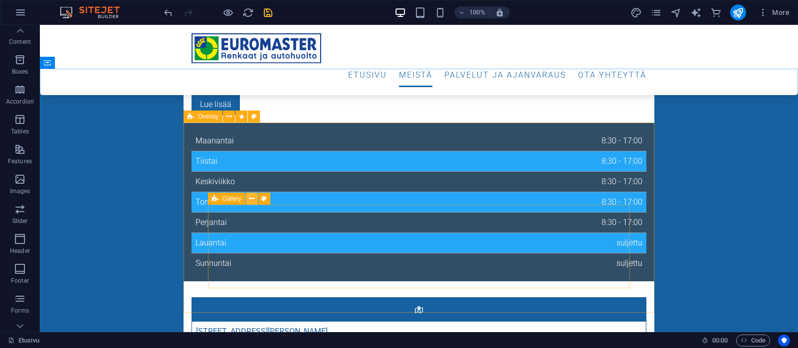
click at [250, 200] on icon at bounding box center [251, 199] width 5 height 10
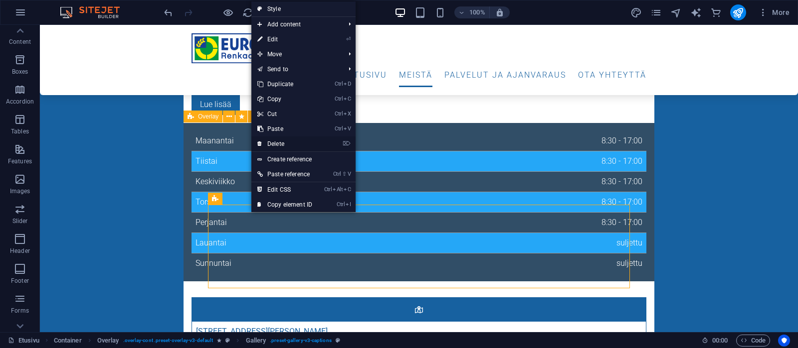
click at [289, 144] on link "⌦ Delete" at bounding box center [284, 144] width 67 height 15
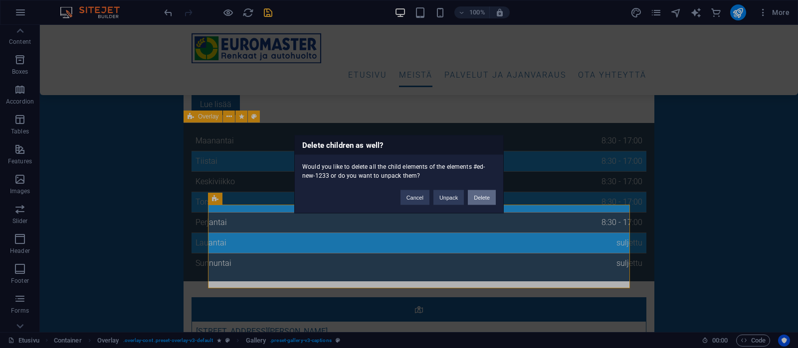
click at [482, 197] on button "Delete" at bounding box center [482, 197] width 28 height 15
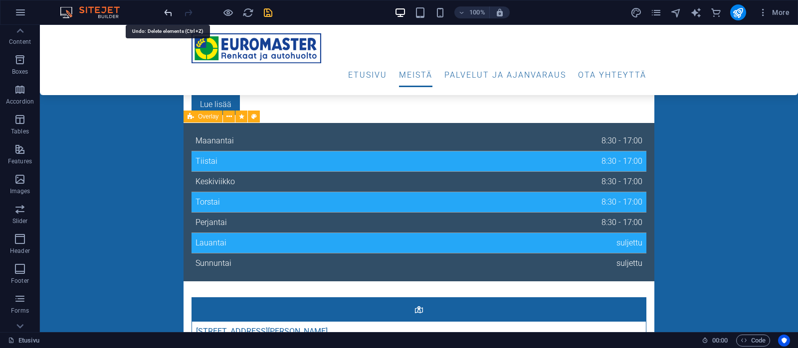
click at [166, 14] on icon "undo" at bounding box center [168, 12] width 11 height 11
click at [166, 10] on icon "undo" at bounding box center [168, 12] width 11 height 11
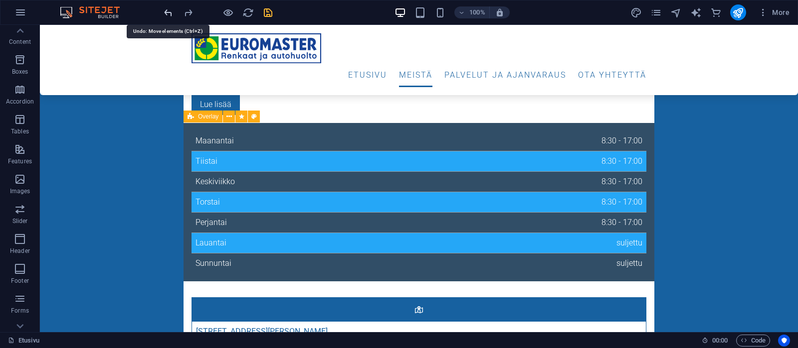
click at [166, 10] on icon "undo" at bounding box center [168, 12] width 11 height 11
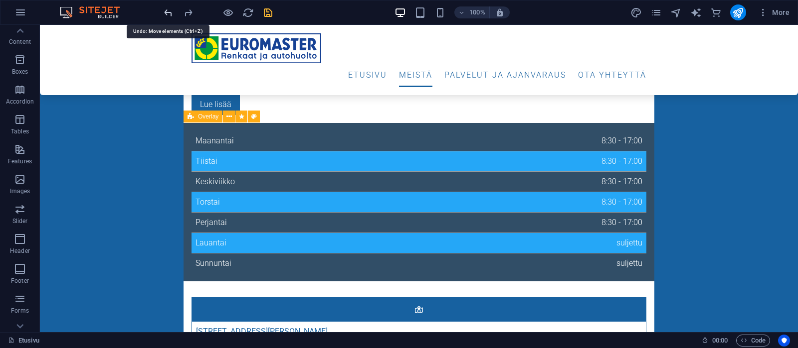
click at [166, 10] on icon "undo" at bounding box center [168, 12] width 11 height 11
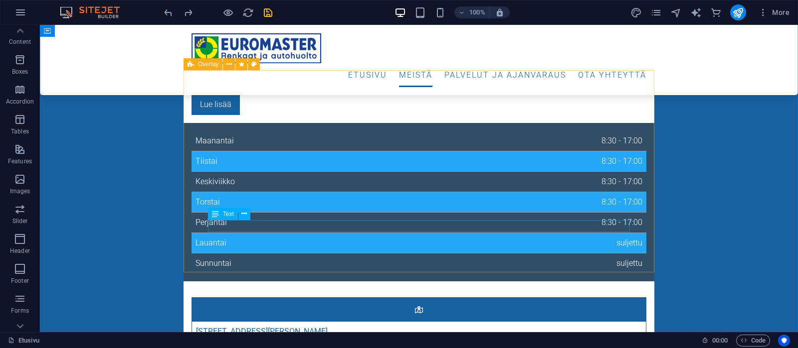
scroll to position [431, 0]
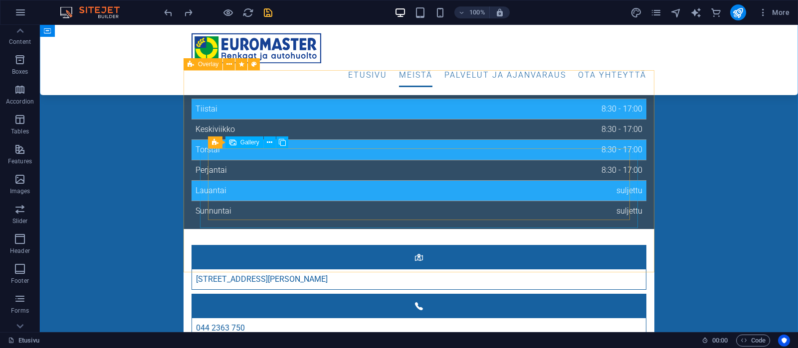
click at [245, 143] on span "Gallery" at bounding box center [249, 143] width 19 height 6
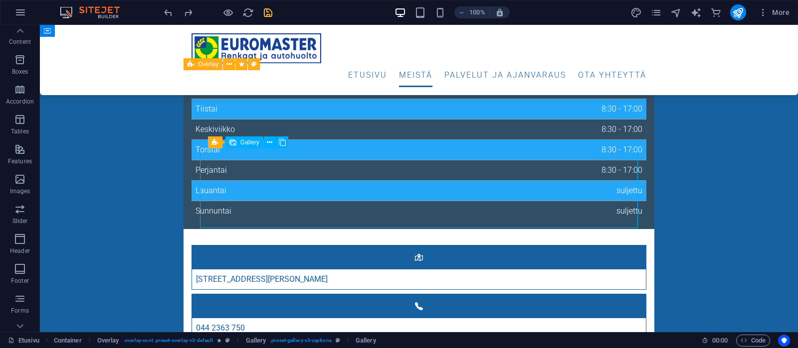
click at [245, 143] on span "Gallery" at bounding box center [249, 143] width 19 height 6
select select "4"
select select "px"
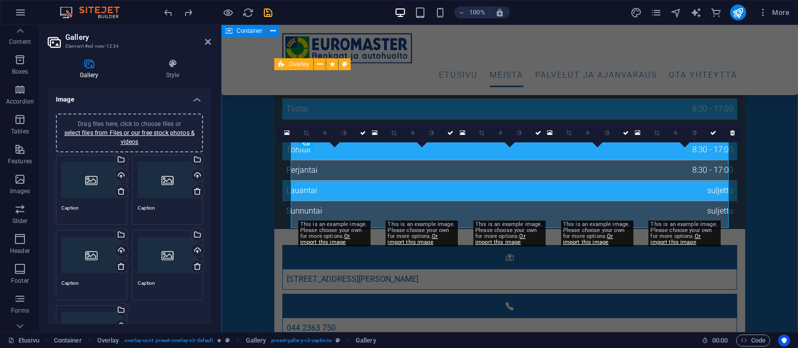
scroll to position [72, 0]
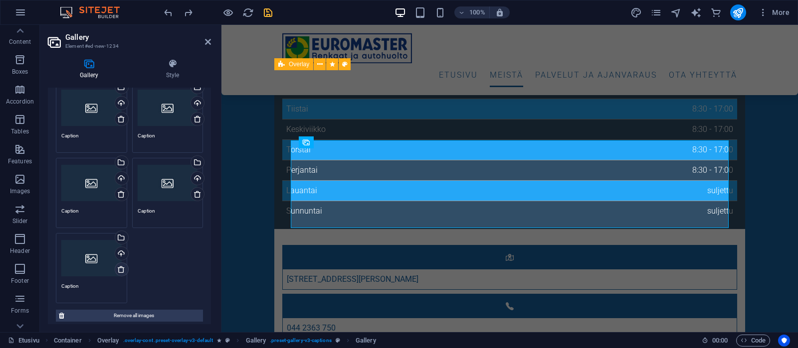
click at [121, 266] on div "Drag files here, click to choose files or select files from Files or our free s…" at bounding box center [129, 193] width 152 height 226
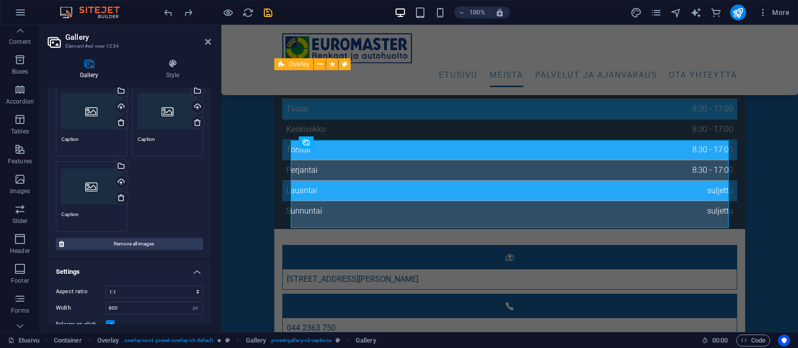
scroll to position [154, 0]
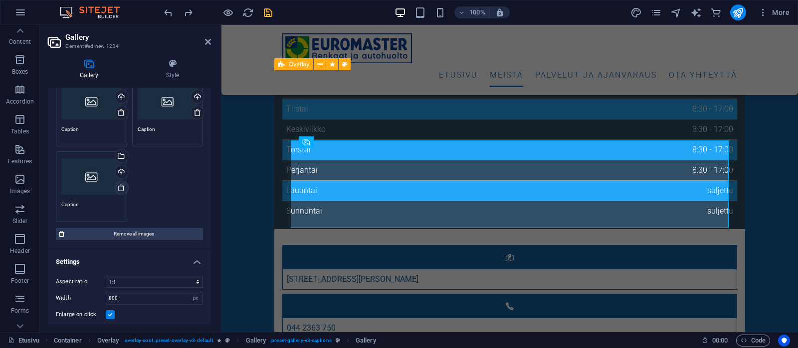
click at [121, 186] on icon at bounding box center [121, 188] width 8 height 8
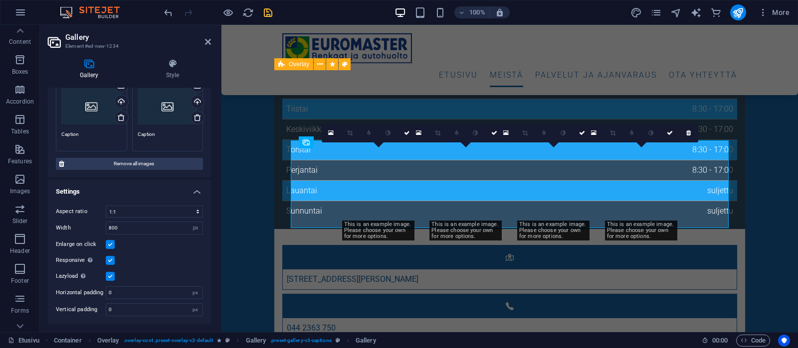
scroll to position [79, 0]
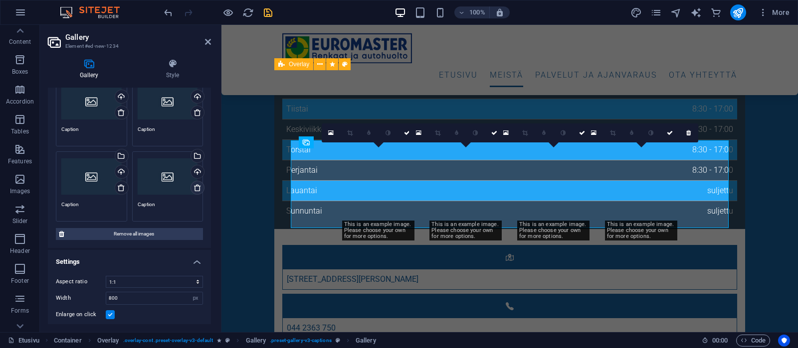
click at [194, 185] on icon at bounding box center [197, 188] width 8 height 8
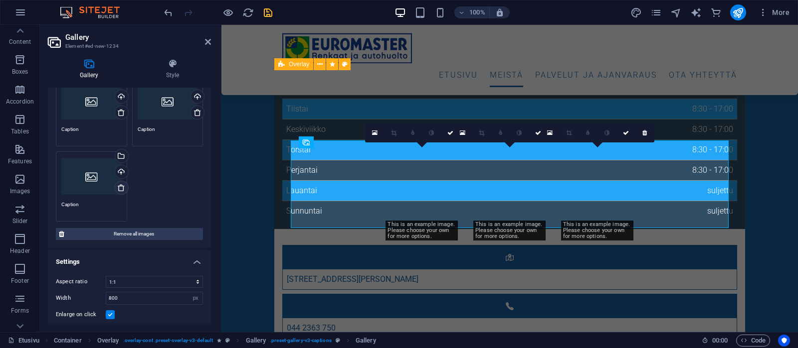
click at [118, 186] on icon at bounding box center [121, 188] width 8 height 8
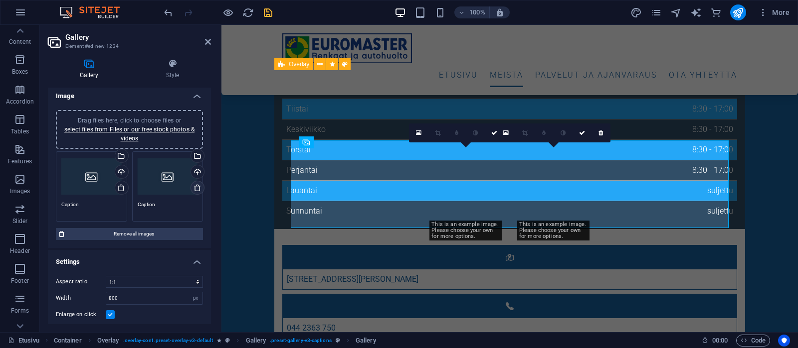
click at [196, 187] on icon at bounding box center [197, 188] width 8 height 8
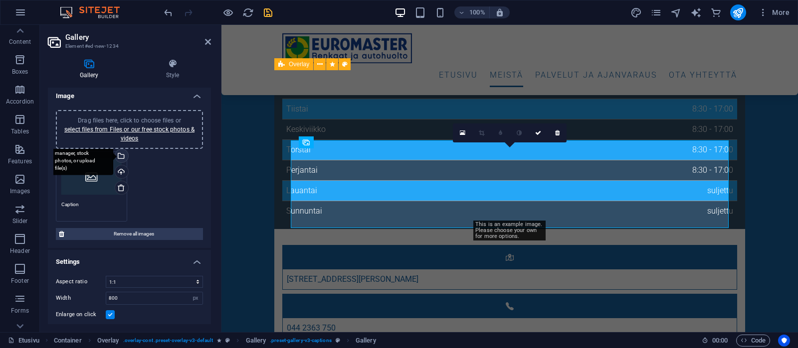
click at [123, 155] on div "Select files from the file manager, stock photos, or upload file(s)" at bounding box center [120, 157] width 15 height 15
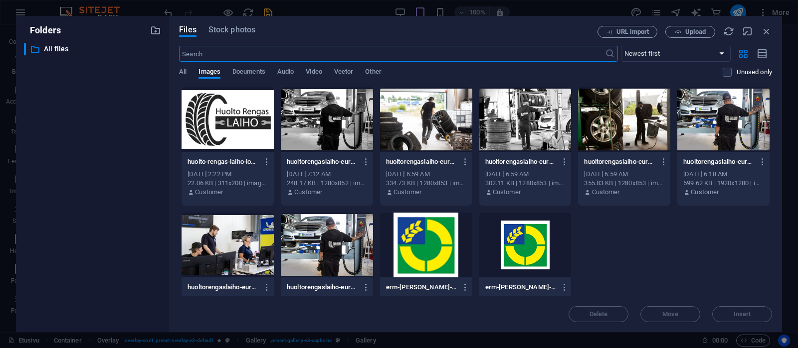
click at [205, 116] on div at bounding box center [227, 119] width 92 height 65
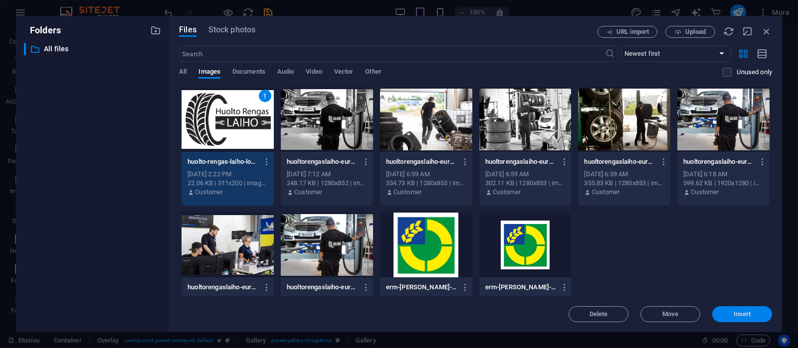
click at [638, 278] on span "Insert" at bounding box center [742, 315] width 52 height 6
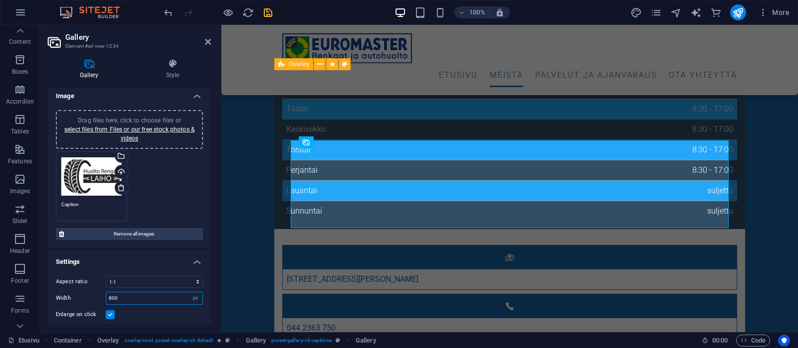
click at [132, 278] on input "800" at bounding box center [154, 299] width 96 height 12
type input "8"
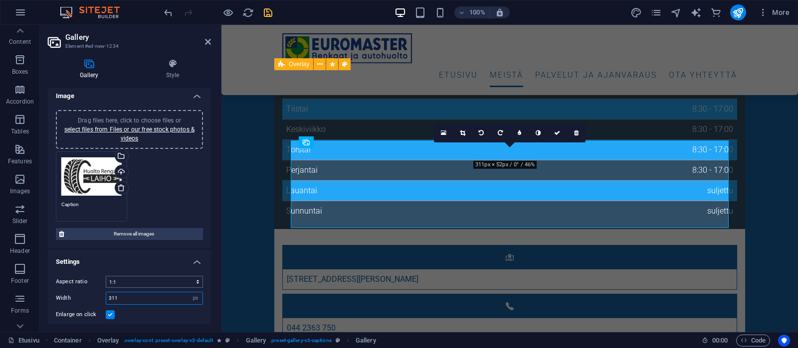
type input "311"
select select "1"
click option "16:9" at bounding box center [0, 0] width 0 height 0
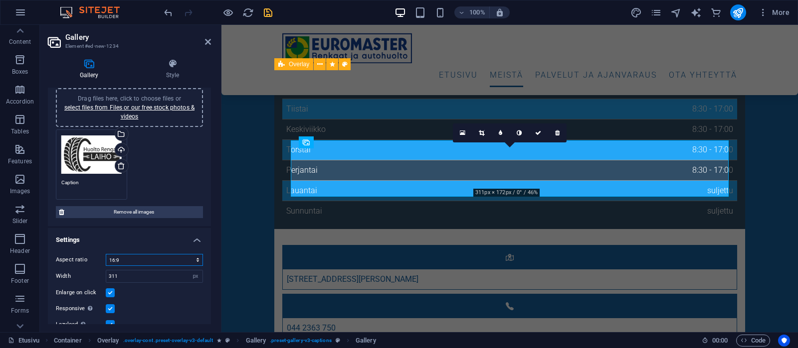
scroll to position [72, 0]
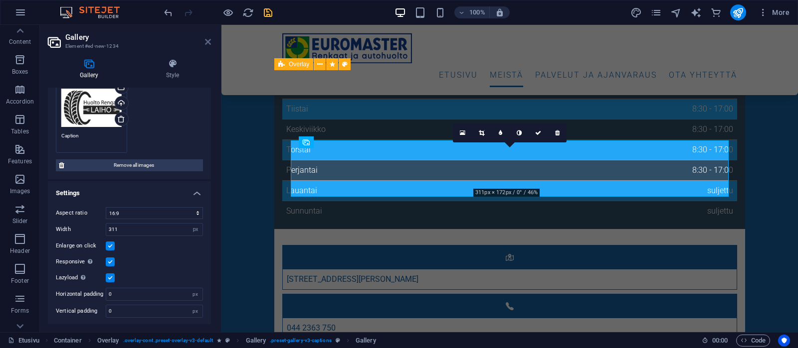
click at [206, 44] on icon at bounding box center [208, 42] width 6 height 8
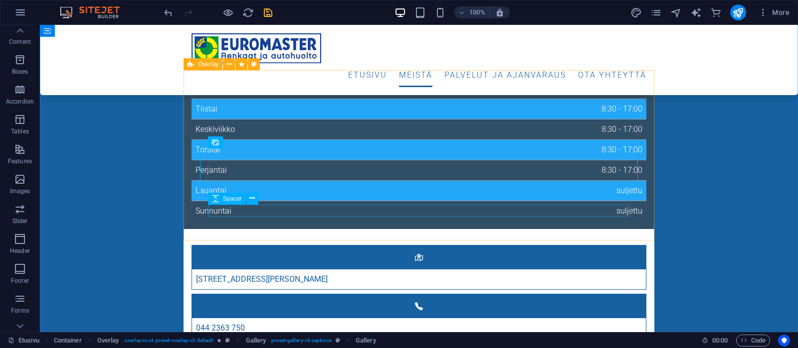
click at [226, 200] on span "Spacer" at bounding box center [232, 199] width 19 height 6
select select "rem"
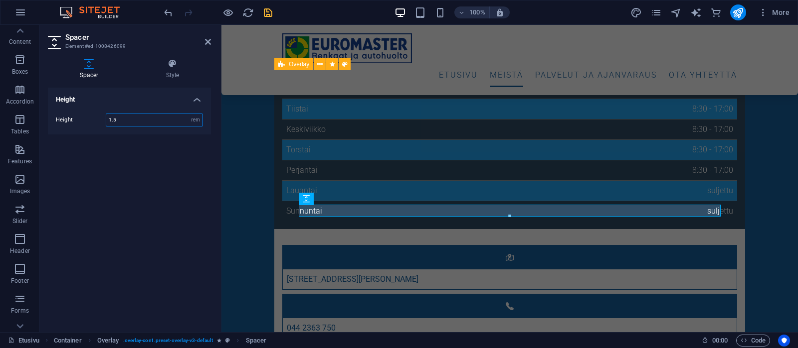
drag, startPoint x: 124, startPoint y: 119, endPoint x: 105, endPoint y: 119, distance: 18.9
click at [106, 119] on input "1.5" at bounding box center [154, 120] width 96 height 12
type input "2"
click at [203, 42] on header "Spacer Element #ed-1008426099" at bounding box center [129, 38] width 163 height 26
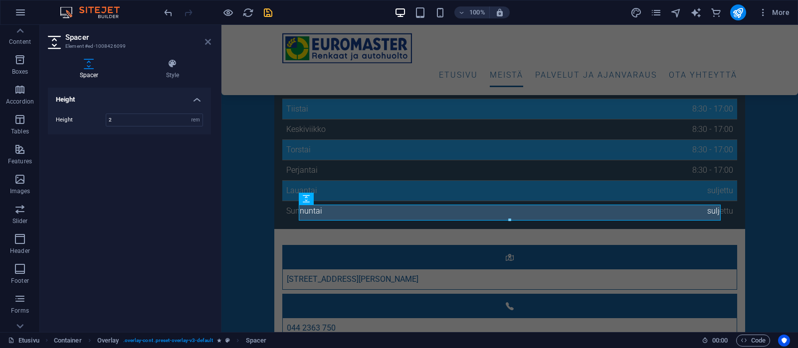
click at [207, 40] on icon at bounding box center [208, 42] width 6 height 8
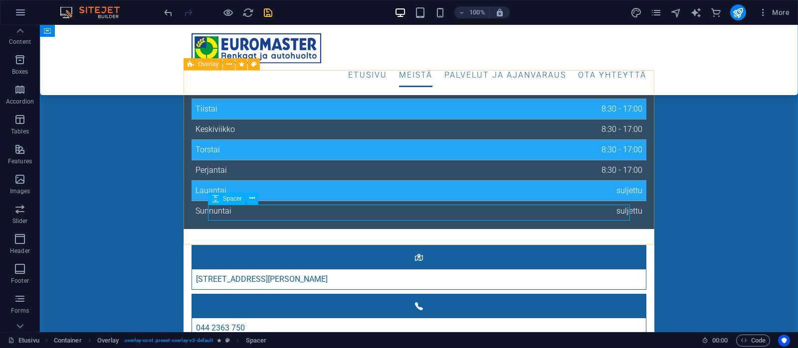
click at [231, 196] on span "Spacer" at bounding box center [232, 199] width 19 height 6
click at [228, 198] on span "Text" at bounding box center [228, 199] width 11 height 6
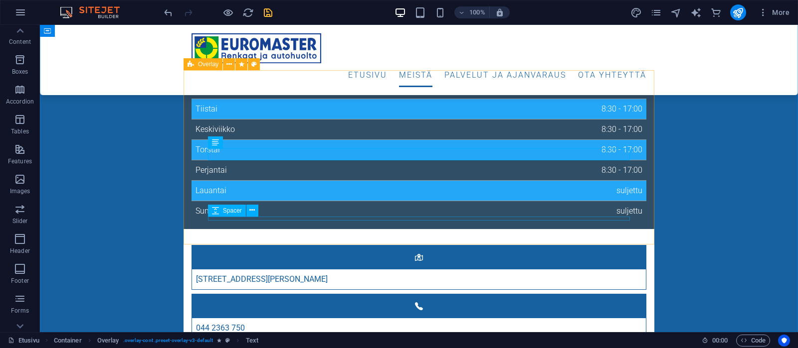
click at [226, 213] on span "Spacer" at bounding box center [232, 211] width 19 height 6
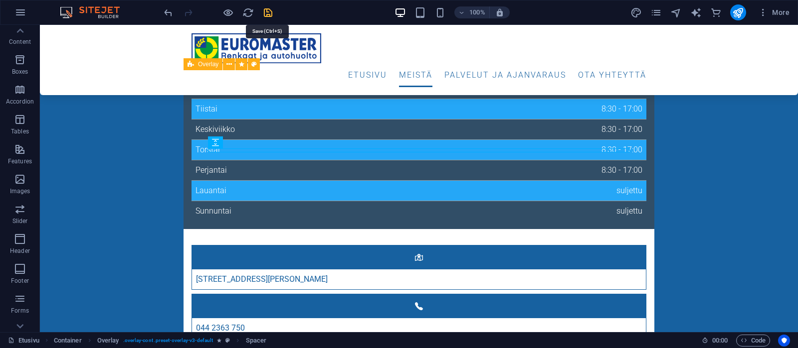
click at [267, 11] on icon "save" at bounding box center [267, 12] width 11 height 11
checkbox input "false"
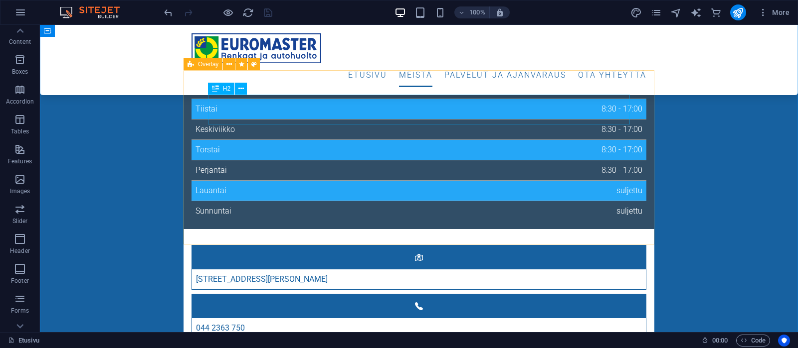
click at [223, 90] on span "H2" at bounding box center [226, 89] width 7 height 6
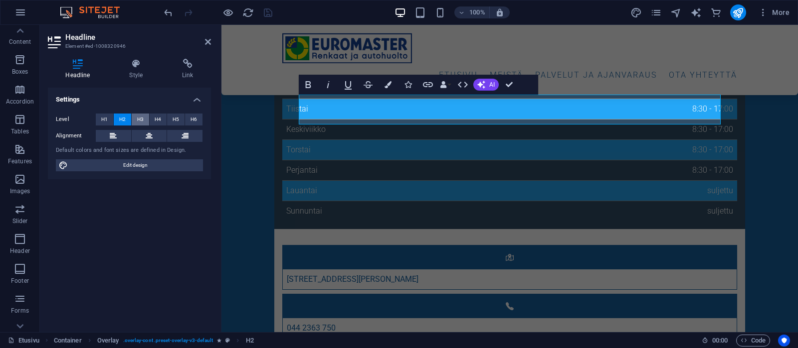
click at [141, 120] on span "H3" at bounding box center [140, 120] width 6 height 12
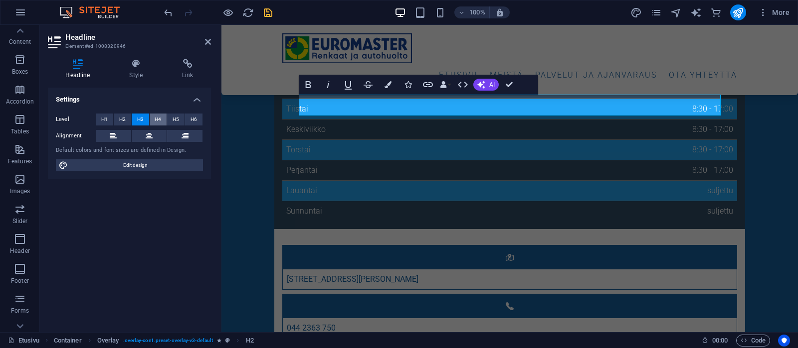
click at [157, 118] on span "H4" at bounding box center [158, 120] width 6 height 12
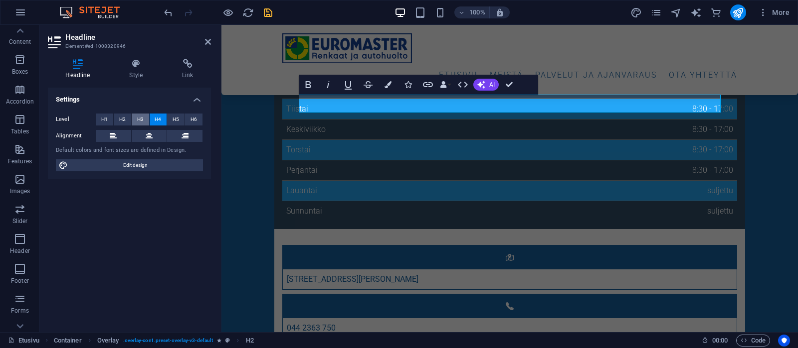
click at [143, 117] on span "H3" at bounding box center [140, 120] width 6 height 12
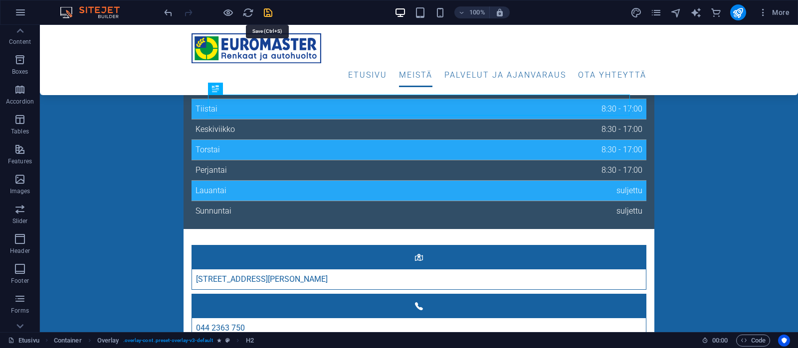
click at [266, 11] on icon "save" at bounding box center [267, 12] width 11 height 11
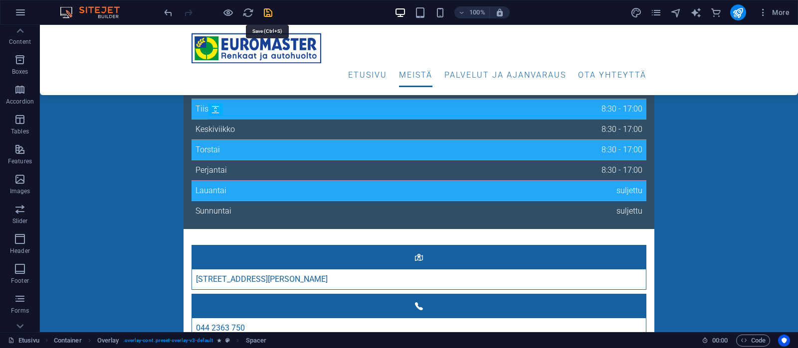
click at [266, 11] on icon "save" at bounding box center [267, 12] width 11 height 11
checkbox input "false"
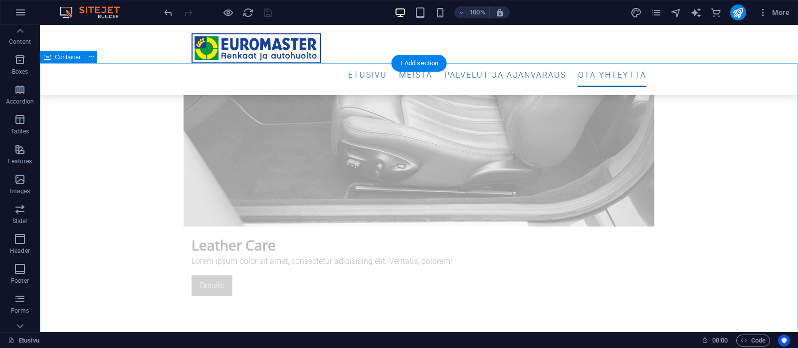
scroll to position [3624, 0]
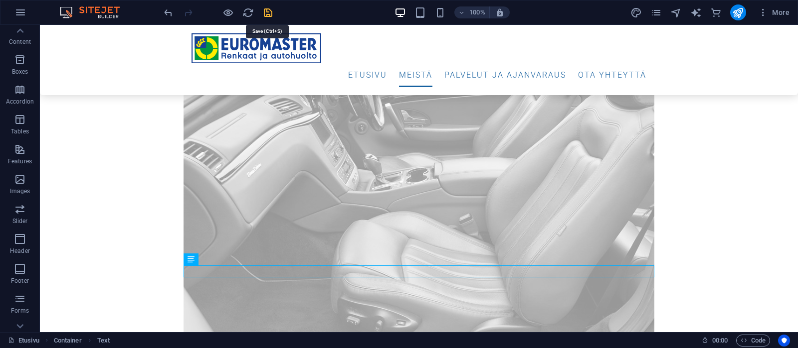
click at [268, 12] on icon "save" at bounding box center [267, 12] width 11 height 11
checkbox input "false"
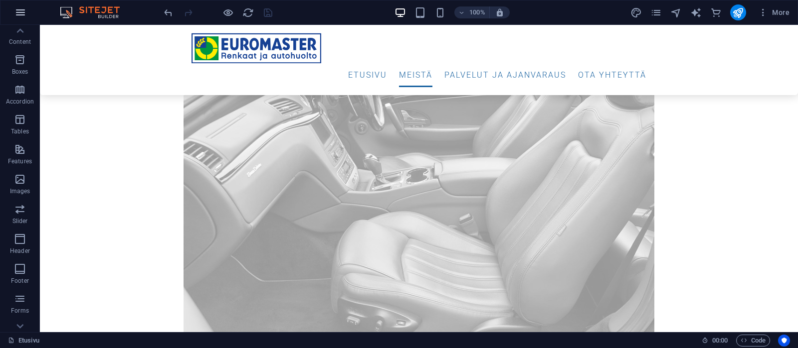
click at [18, 11] on icon "button" at bounding box center [20, 12] width 12 height 12
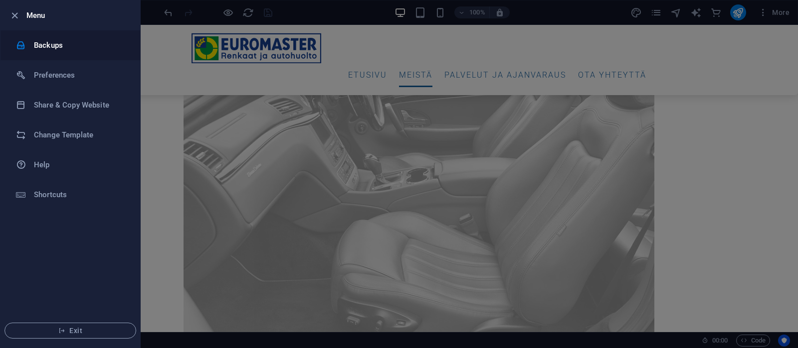
click at [33, 42] on div at bounding box center [25, 45] width 18 height 10
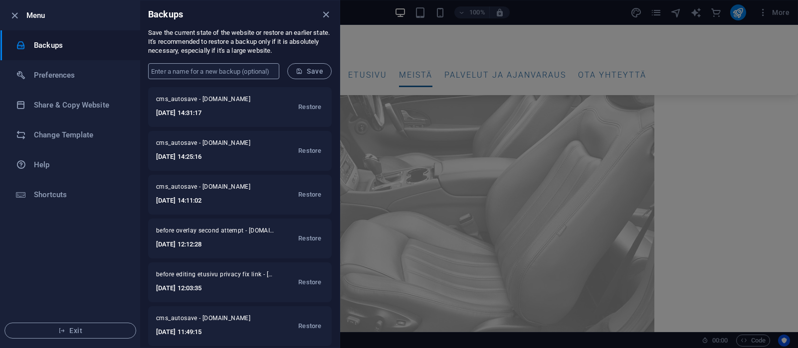
click at [197, 66] on input "text" at bounding box center [213, 71] width 131 height 16
type input "Final part 1"
click at [311, 70] on span "Save" at bounding box center [309, 71] width 27 height 8
click at [324, 13] on icon "close" at bounding box center [325, 14] width 11 height 11
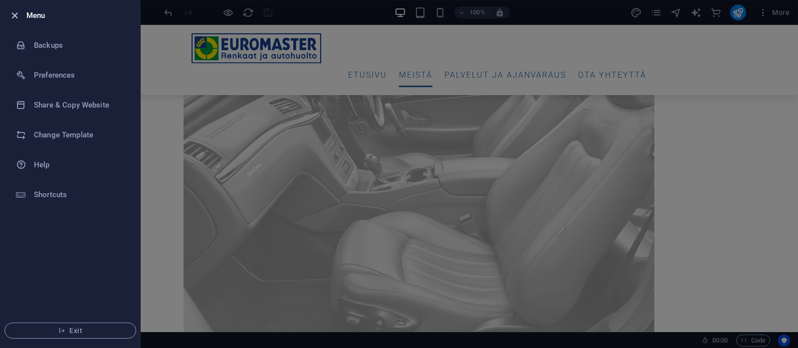
click at [14, 15] on icon "button" at bounding box center [14, 15] width 11 height 11
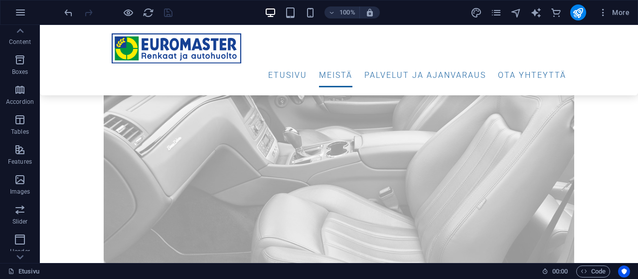
scroll to position [3564, 0]
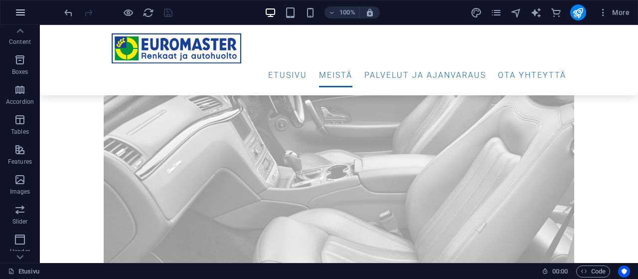
click at [18, 14] on icon "button" at bounding box center [20, 12] width 12 height 12
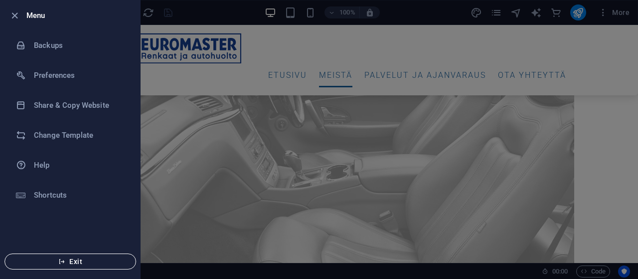
click at [76, 258] on span "Exit" at bounding box center [70, 261] width 115 height 8
